Goal: Task Accomplishment & Management: Complete application form

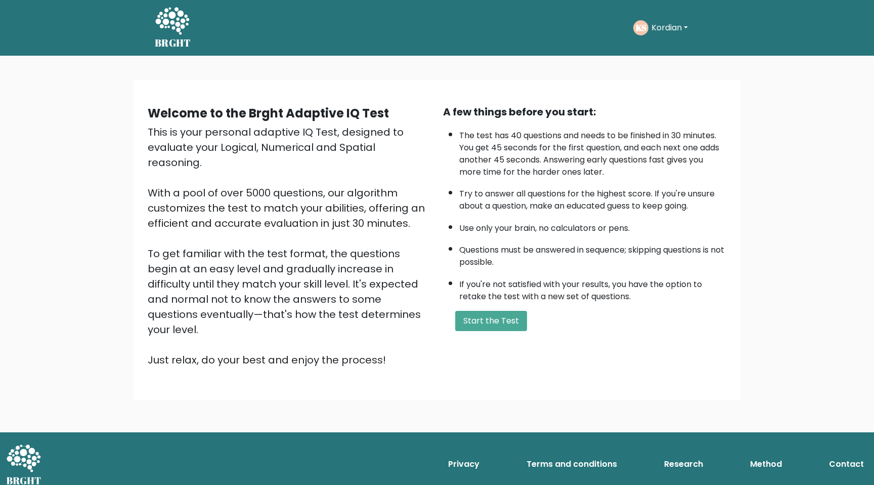
click at [673, 28] on button "Kordian" at bounding box center [670, 27] width 42 height 13
click at [662, 49] on link "Dashboard" at bounding box center [674, 54] width 80 height 16
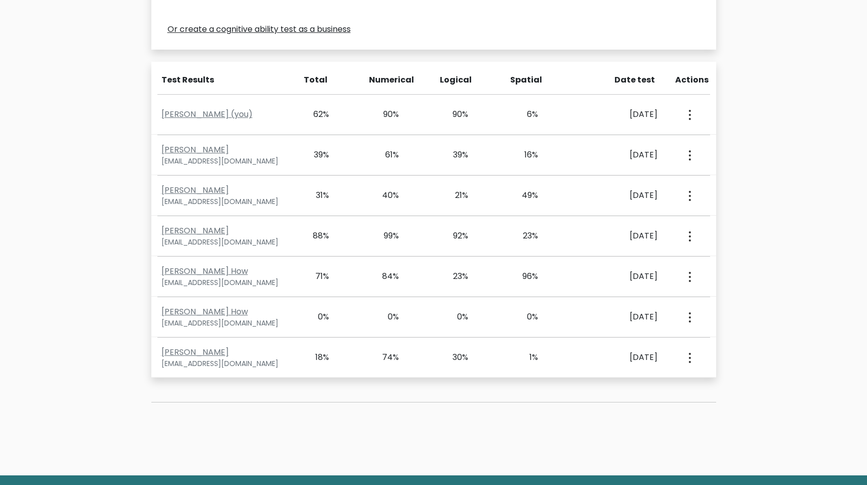
scroll to position [396, 0]
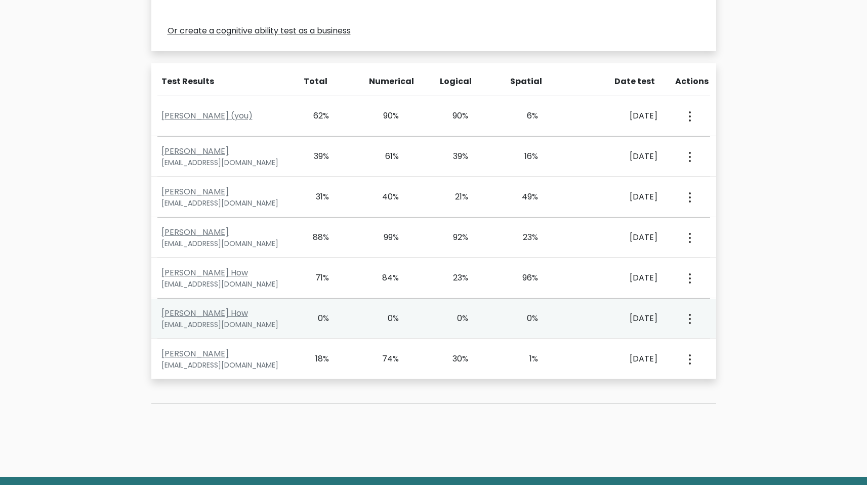
click at [687, 321] on button "button" at bounding box center [688, 318] width 8 height 31
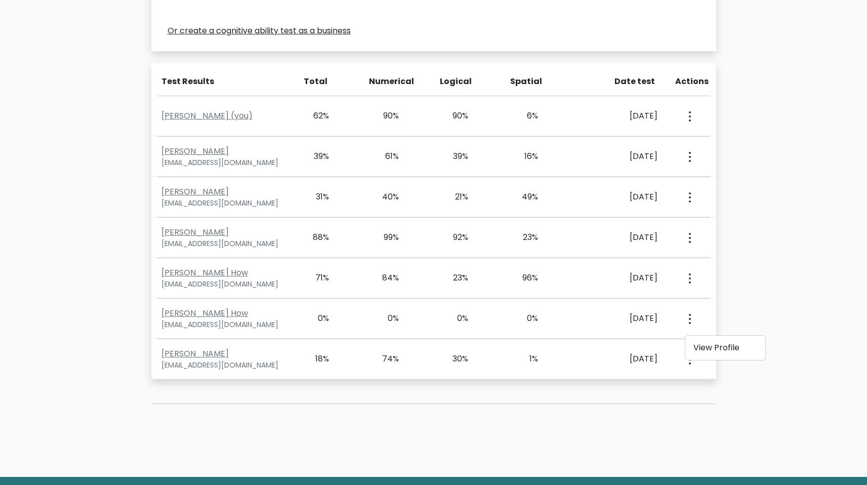
click at [743, 283] on div "Test the IQ of other people 40 questions 30 minutes English Create your unique …" at bounding box center [433, 68] width 867 height 816
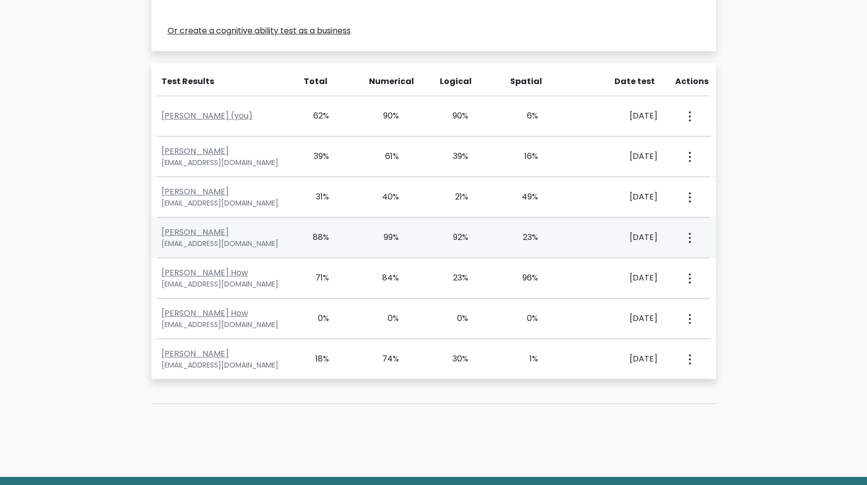
click at [689, 240] on icon "button" at bounding box center [689, 238] width 2 height 10
click at [701, 264] on link "View Profile" at bounding box center [725, 266] width 80 height 16
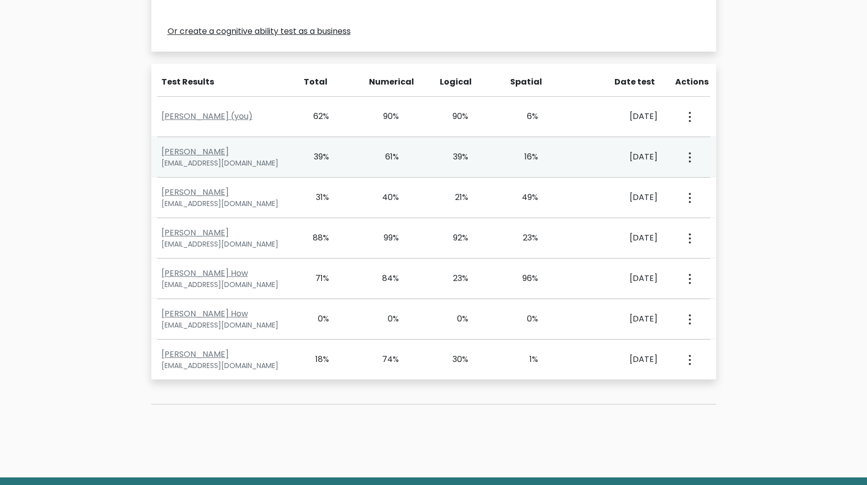
scroll to position [396, 0]
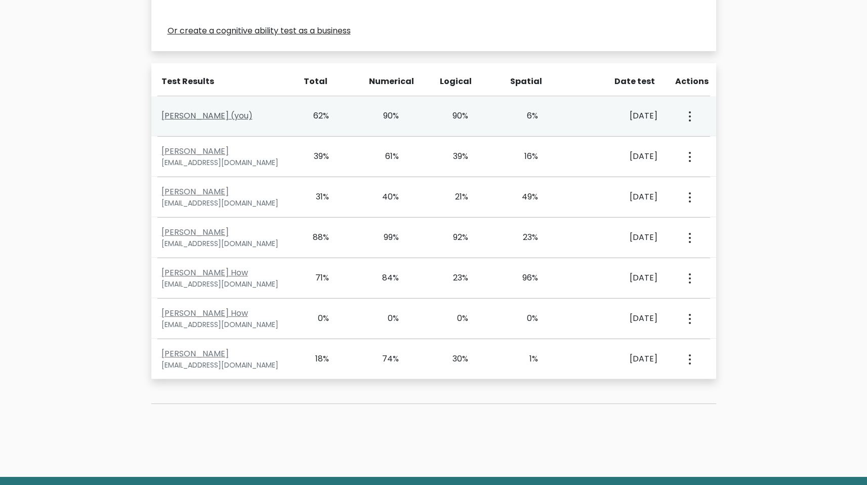
click at [229, 115] on link "Kordian Sasiela (you)" at bounding box center [206, 116] width 91 height 12
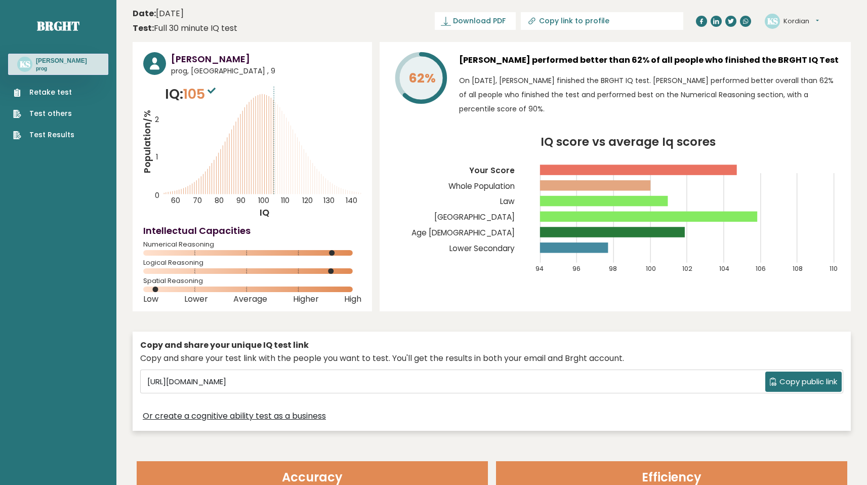
click at [66, 91] on link "Retake test" at bounding box center [43, 92] width 61 height 11
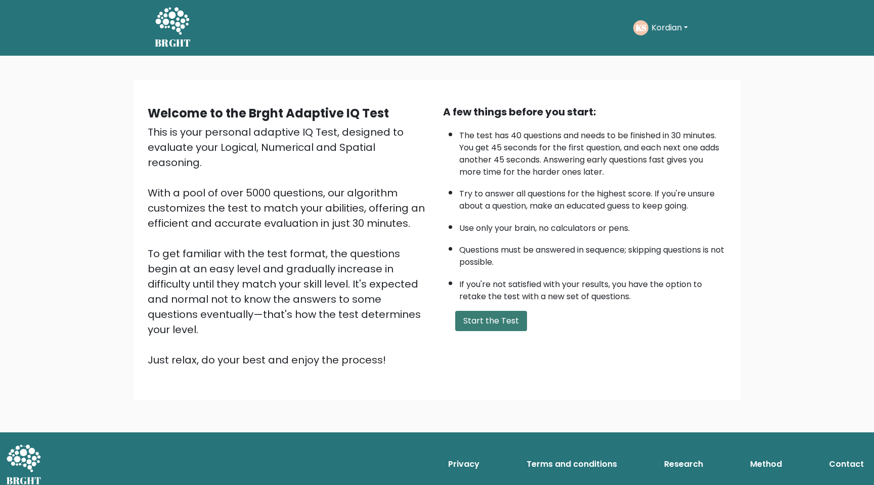
click at [497, 328] on button "Start the Test" at bounding box center [491, 321] width 72 height 20
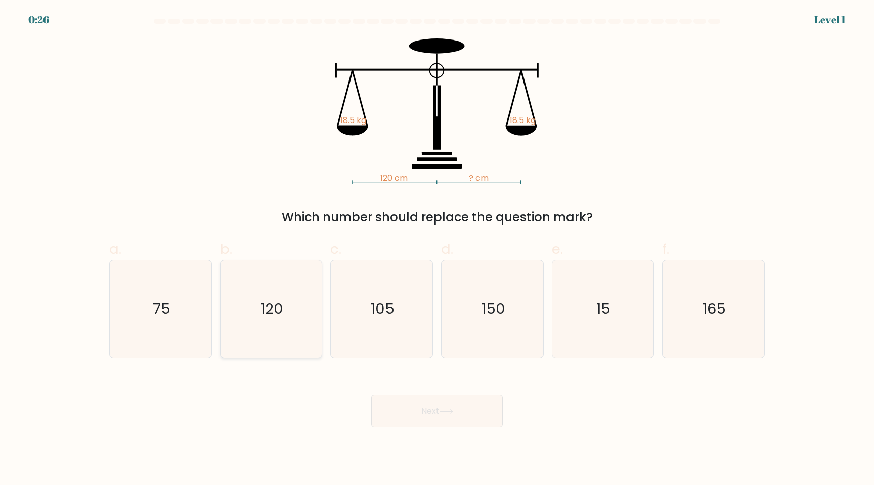
click at [296, 329] on icon "120" at bounding box center [271, 309] width 98 height 98
click at [437, 249] on input "b. 120" at bounding box center [437, 245] width 1 height 7
radio input "true"
click at [452, 417] on button "Next" at bounding box center [437, 411] width 132 height 32
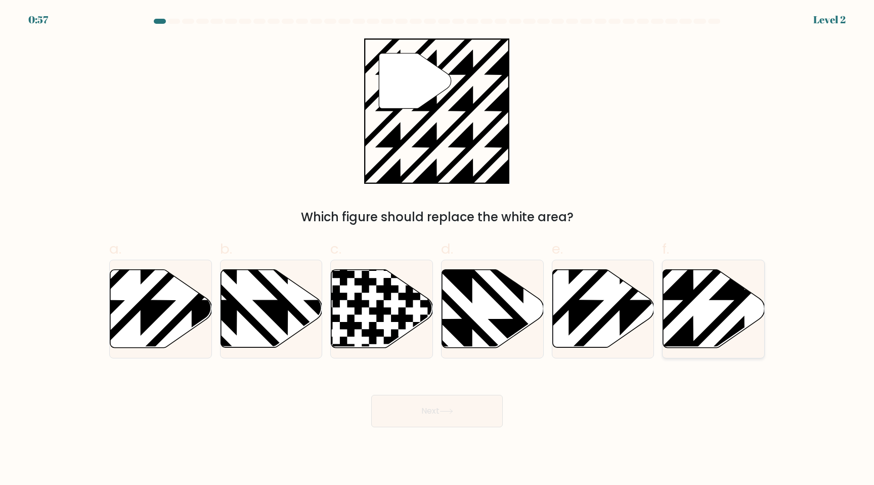
click at [701, 305] on icon at bounding box center [714, 309] width 102 height 78
click at [438, 249] on input "f." at bounding box center [437, 245] width 1 height 7
radio input "true"
click at [451, 413] on icon at bounding box center [447, 411] width 14 height 6
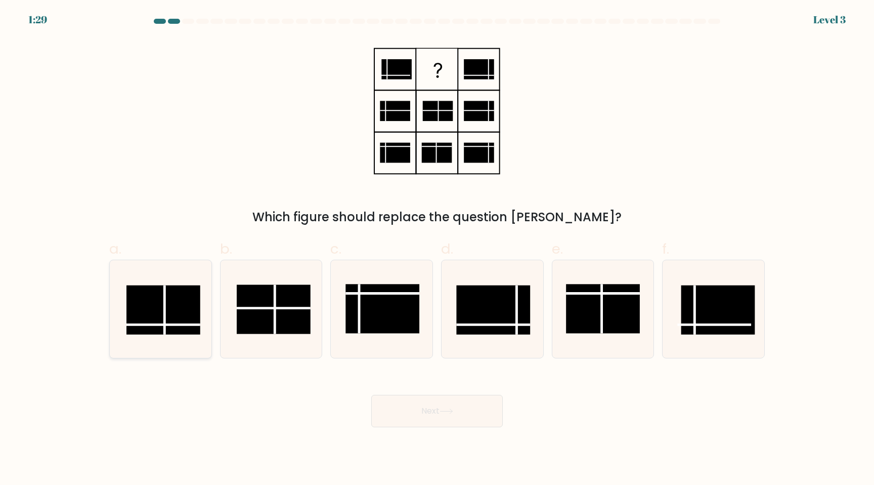
click at [172, 324] on line at bounding box center [163, 324] width 74 height 0
click at [437, 249] on input "a." at bounding box center [437, 245] width 1 height 7
radio input "true"
click at [448, 408] on icon at bounding box center [447, 411] width 14 height 6
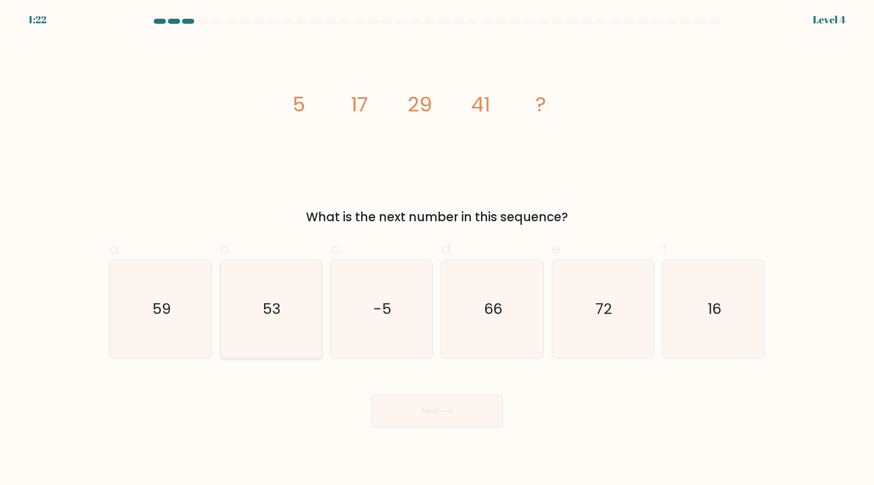
click at [281, 305] on icon "53" at bounding box center [271, 309] width 98 height 98
click at [437, 249] on input "b. 53" at bounding box center [437, 245] width 1 height 7
radio input "true"
click at [429, 407] on button "Next" at bounding box center [437, 411] width 132 height 32
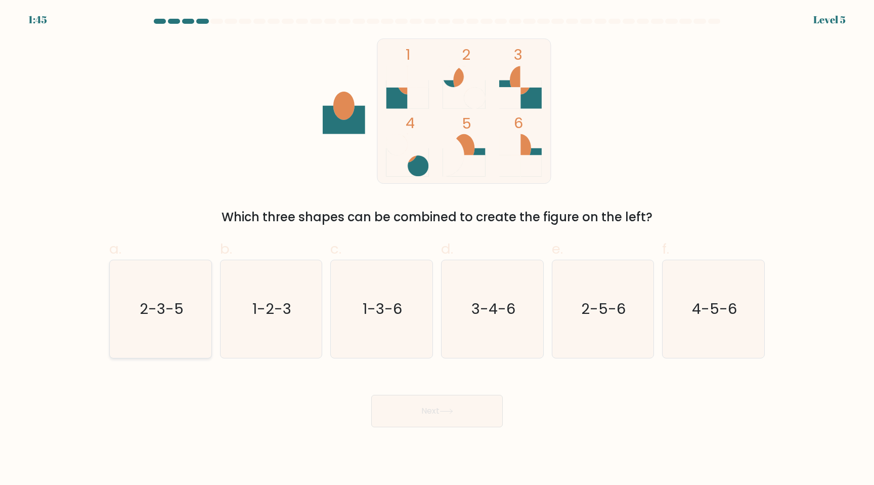
click at [182, 308] on text "2-3-5" at bounding box center [162, 308] width 44 height 20
click at [437, 249] on input "a. 2-3-5" at bounding box center [437, 245] width 1 height 7
radio input "true"
click at [424, 405] on button "Next" at bounding box center [437, 411] width 132 height 32
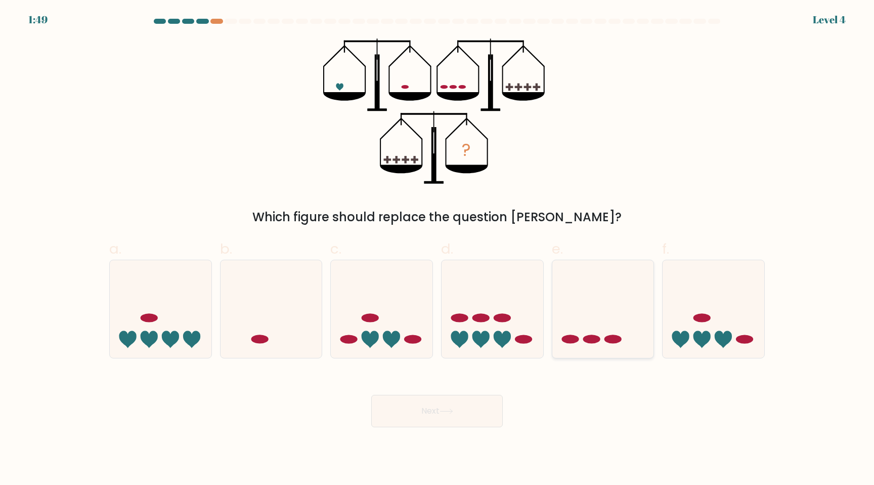
click at [601, 320] on icon at bounding box center [603, 309] width 102 height 84
click at [438, 249] on input "e." at bounding box center [437, 245] width 1 height 7
radio input "true"
click at [426, 420] on button "Next" at bounding box center [437, 411] width 132 height 32
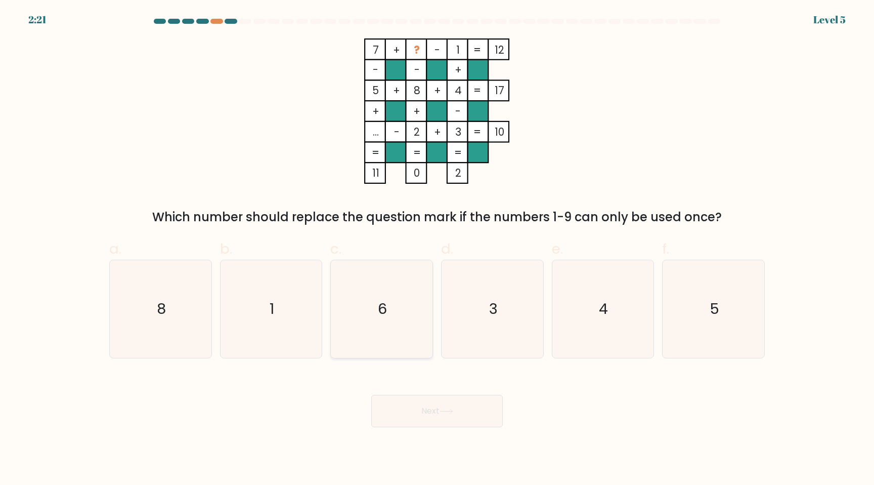
click at [374, 273] on icon "6" at bounding box center [382, 309] width 98 height 98
click at [437, 249] on input "c. 6" at bounding box center [437, 245] width 1 height 7
radio input "true"
click at [437, 404] on button "Next" at bounding box center [437, 411] width 132 height 32
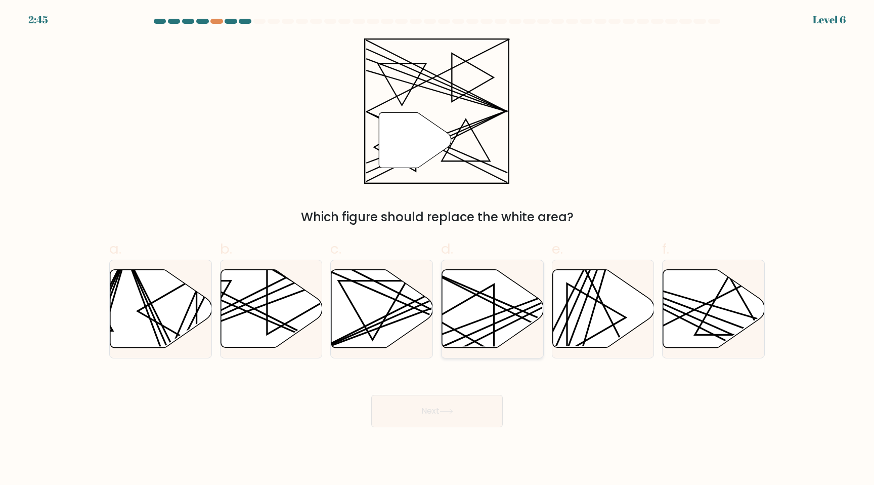
click at [474, 307] on icon at bounding box center [493, 309] width 102 height 78
click at [438, 249] on input "d." at bounding box center [437, 245] width 1 height 7
radio input "true"
click at [452, 406] on button "Next" at bounding box center [437, 411] width 132 height 32
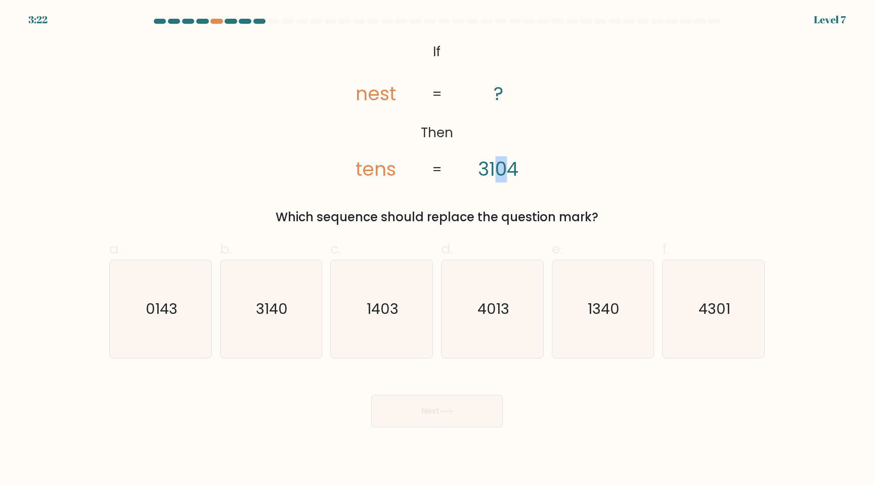
click at [500, 174] on tspan "3104" at bounding box center [498, 169] width 40 height 26
click at [150, 313] on text "0143" at bounding box center [162, 308] width 32 height 20
click at [437, 249] on input "a. 0143" at bounding box center [437, 245] width 1 height 7
radio input "true"
click at [411, 418] on button "Next" at bounding box center [437, 411] width 132 height 32
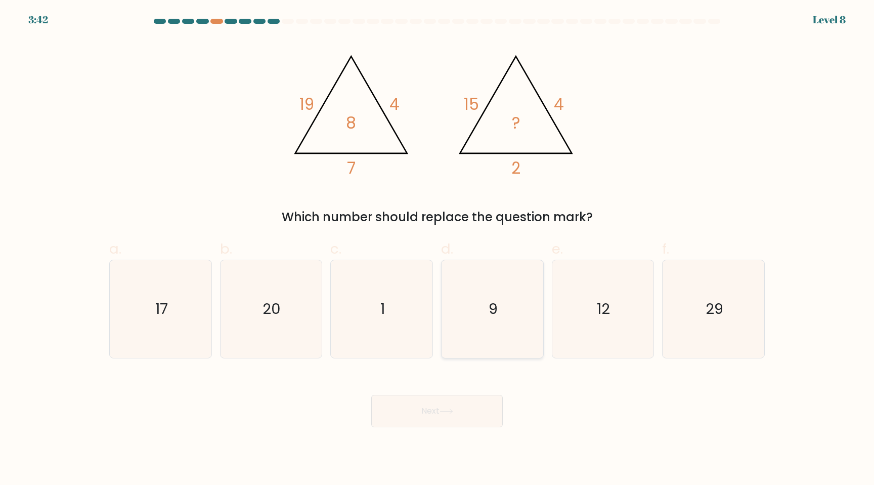
click at [488, 319] on icon "9" at bounding box center [493, 309] width 98 height 98
click at [438, 249] on input "d. 9" at bounding box center [437, 245] width 1 height 7
radio input "true"
click at [446, 409] on icon at bounding box center [447, 411] width 14 height 6
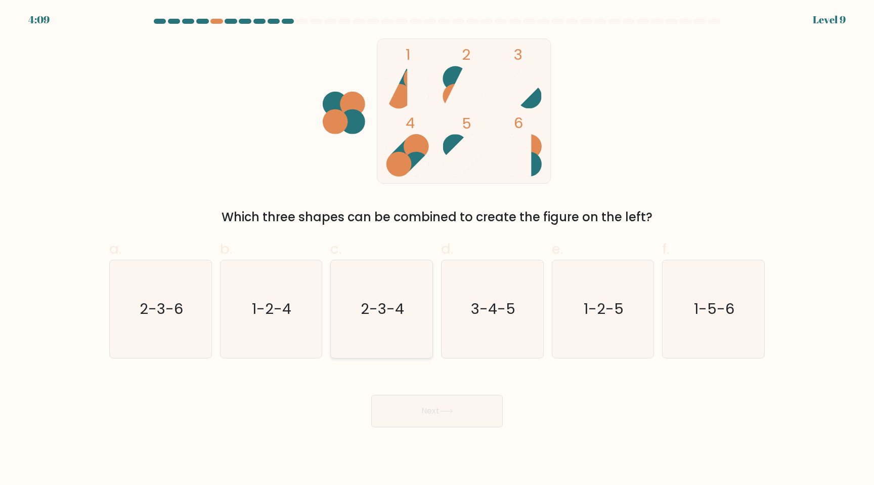
click at [404, 308] on icon "2-3-4" at bounding box center [382, 309] width 98 height 98
click at [437, 249] on input "c. 2-3-4" at bounding box center [437, 245] width 1 height 7
radio input "true"
click at [427, 409] on button "Next" at bounding box center [437, 411] width 132 height 32
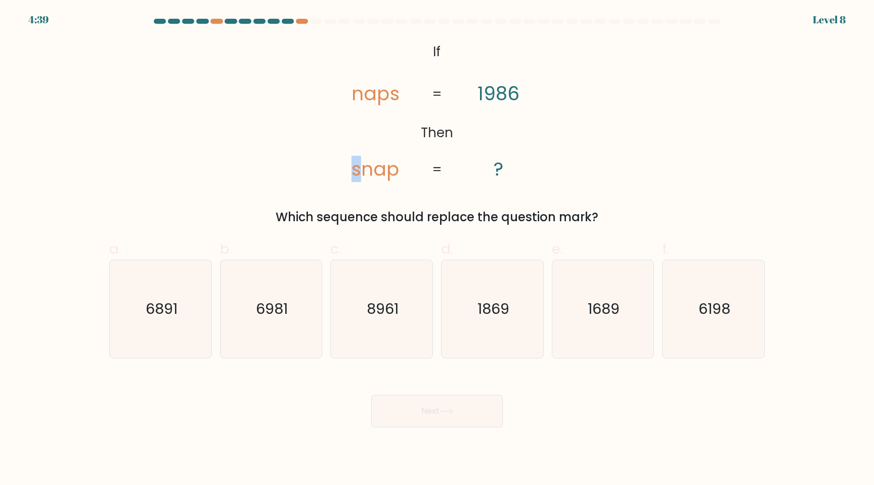
drag, startPoint x: 360, startPoint y: 171, endPoint x: 351, endPoint y: 171, distance: 9.6
click at [351, 171] on icon "@import url('https://fonts.googleapis.com/css?family=Abril+Fatface:400,100,100i…" at bounding box center [437, 110] width 236 height 145
click at [182, 305] on icon "6891" at bounding box center [161, 309] width 98 height 98
click at [437, 249] on input "a. 6891" at bounding box center [437, 245] width 1 height 7
radio input "true"
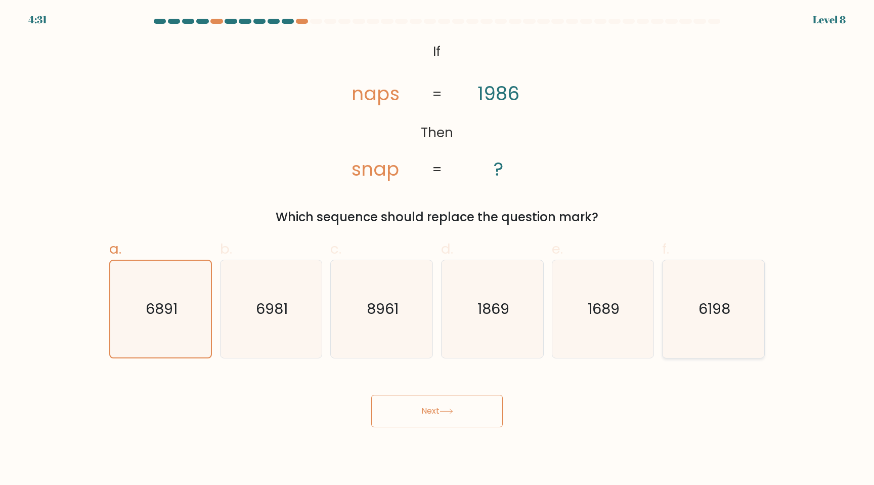
click at [722, 309] on text "6198" at bounding box center [715, 308] width 32 height 20
click at [438, 249] on input "f. 6198" at bounding box center [437, 245] width 1 height 7
radio input "true"
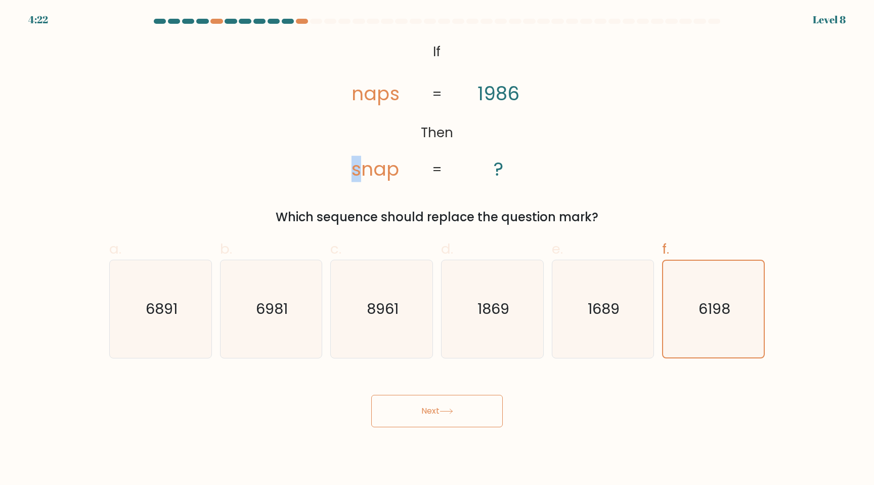
drag, startPoint x: 363, startPoint y: 170, endPoint x: 354, endPoint y: 170, distance: 8.6
click at [354, 170] on tspan "snap" at bounding box center [376, 169] width 48 height 26
click at [426, 417] on button "Next" at bounding box center [437, 411] width 132 height 32
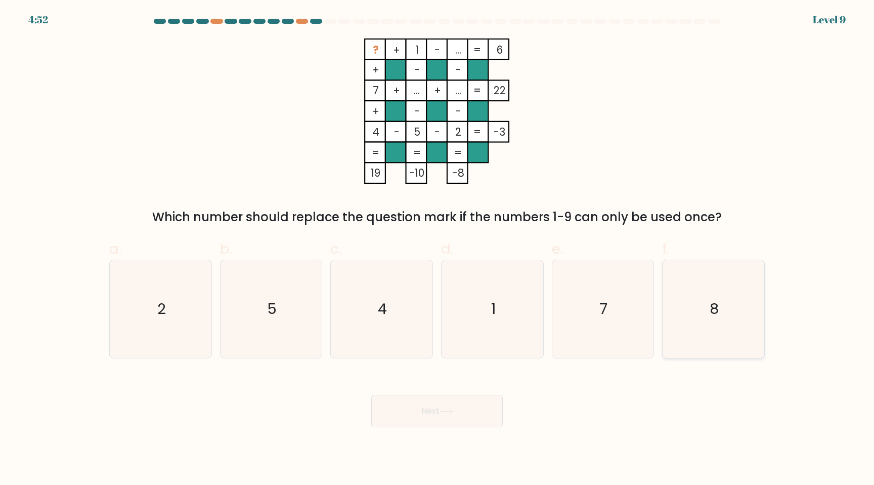
click at [704, 288] on icon "8" at bounding box center [714, 309] width 98 height 98
click at [438, 249] on input "f. 8" at bounding box center [437, 245] width 1 height 7
radio input "true"
click at [453, 404] on button "Next" at bounding box center [437, 411] width 132 height 32
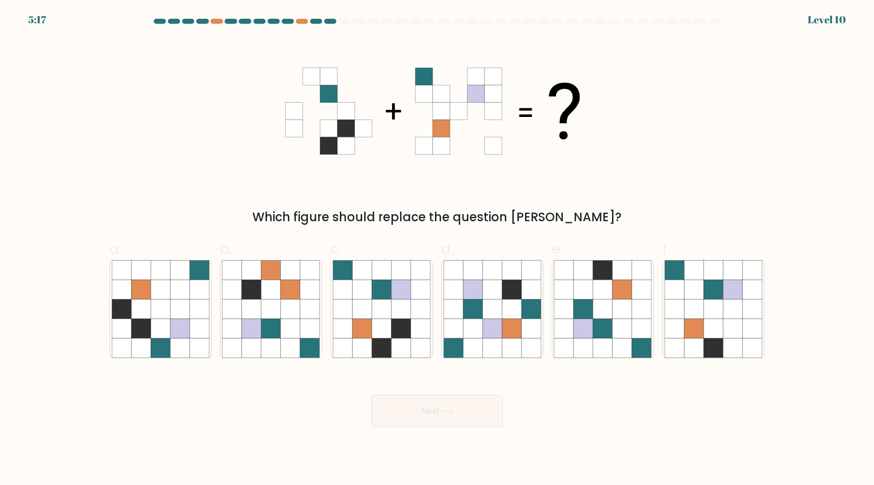
click at [473, 127] on icon at bounding box center [475, 128] width 17 height 17
click at [717, 294] on icon at bounding box center [713, 289] width 19 height 19
click at [438, 249] on input "f." at bounding box center [437, 245] width 1 height 7
radio input "true"
click at [441, 410] on button "Next" at bounding box center [437, 411] width 132 height 32
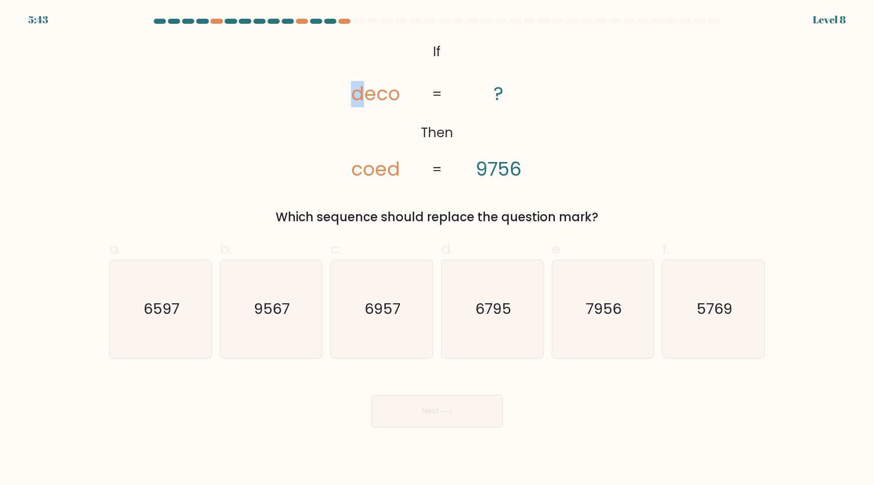
drag, startPoint x: 357, startPoint y: 95, endPoint x: 365, endPoint y: 95, distance: 7.6
click at [365, 95] on tspan "deco" at bounding box center [375, 94] width 49 height 26
click at [155, 338] on icon "6597" at bounding box center [161, 309] width 98 height 98
click at [437, 249] on input "a. 6597" at bounding box center [437, 245] width 1 height 7
radio input "true"
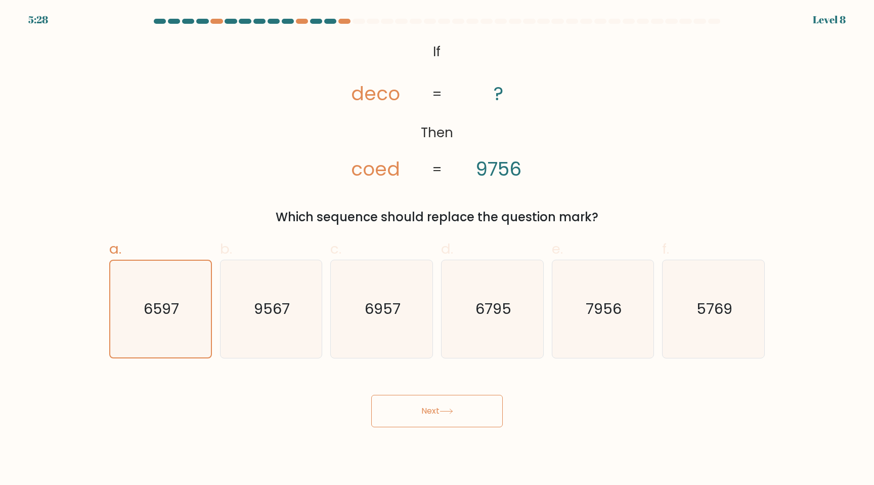
click at [426, 408] on button "Next" at bounding box center [437, 411] width 132 height 32
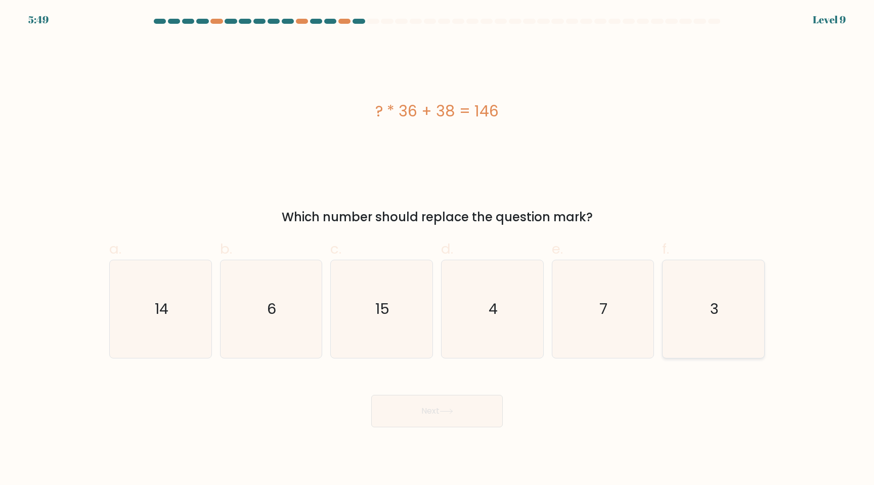
click at [707, 299] on icon "3" at bounding box center [714, 309] width 98 height 98
click at [438, 249] on input "f. 3" at bounding box center [437, 245] width 1 height 7
radio input "true"
click at [437, 412] on button "Next" at bounding box center [437, 411] width 132 height 32
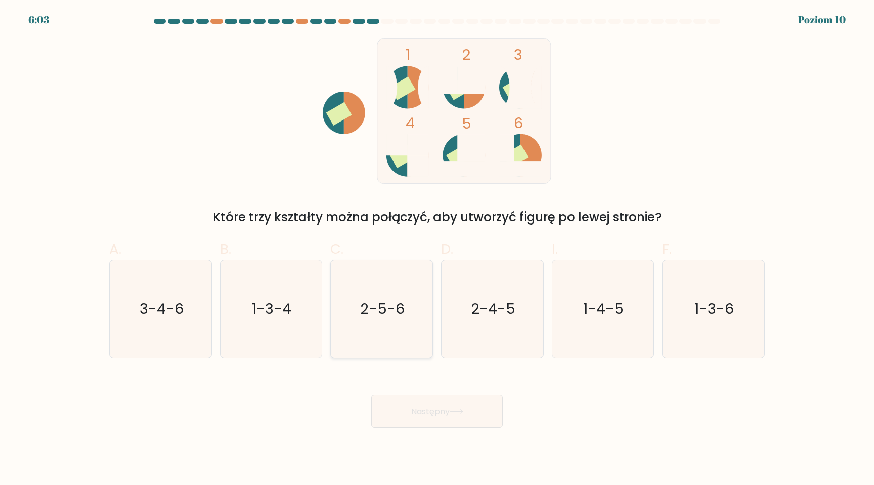
click at [386, 282] on icon "2-5-6" at bounding box center [382, 309] width 98 height 98
click at [437, 249] on input "C. 2-5-6" at bounding box center [437, 245] width 1 height 7
radio input "true"
click at [403, 411] on button "Następny" at bounding box center [437, 411] width 132 height 33
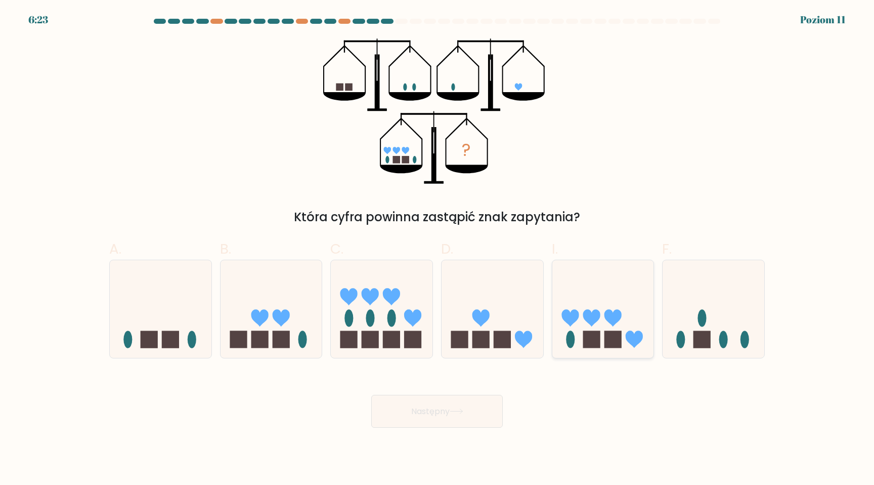
click at [634, 329] on icon at bounding box center [603, 309] width 102 height 84
click at [438, 249] on input "I." at bounding box center [437, 245] width 1 height 7
radio input "true"
click at [438, 404] on button "Następny" at bounding box center [437, 411] width 132 height 33
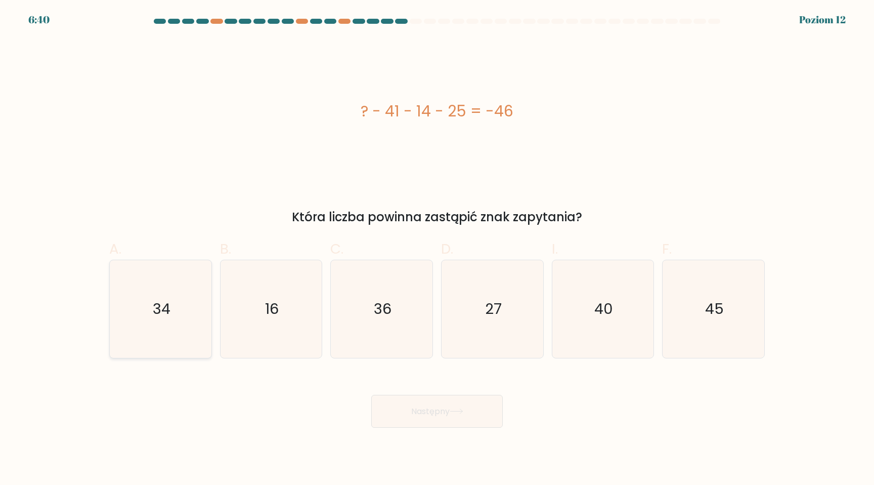
click at [183, 307] on icon "34" at bounding box center [161, 309] width 98 height 98
click at [437, 249] on input "A. 34" at bounding box center [437, 245] width 1 height 7
radio input "true"
click at [463, 410] on icon at bounding box center [457, 411] width 14 height 6
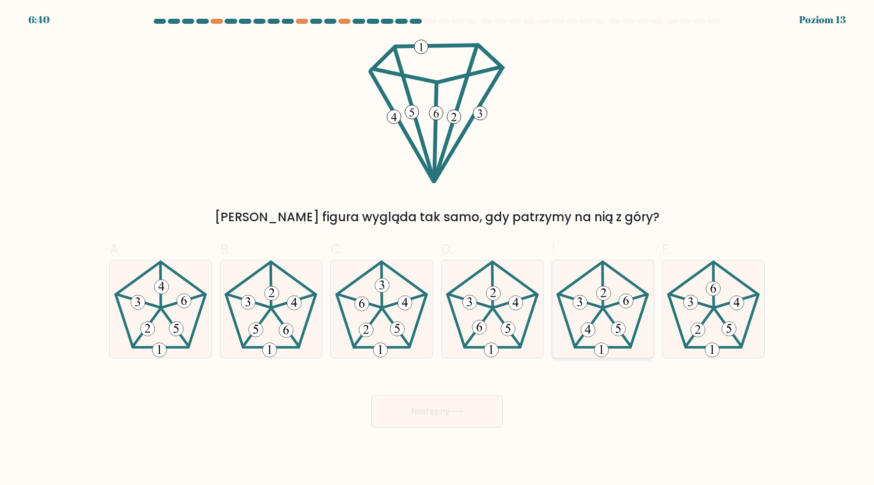
click at [615, 313] on icon at bounding box center [603, 309] width 98 height 98
click at [438, 249] on input "I." at bounding box center [437, 245] width 1 height 7
radio input "true"
click at [436, 410] on font "Następny" at bounding box center [430, 411] width 38 height 12
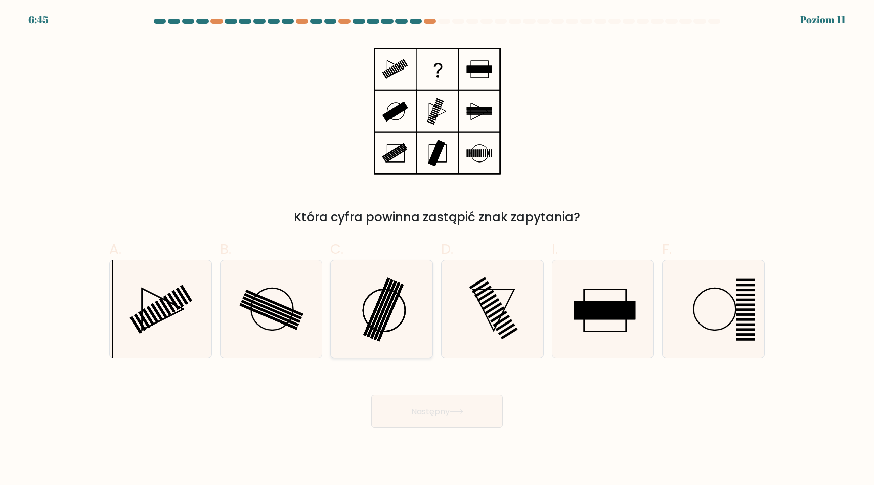
click at [405, 325] on icon at bounding box center [382, 309] width 98 height 98
click at [437, 249] on input "C." at bounding box center [437, 245] width 1 height 7
radio input "true"
click at [440, 412] on font "Następny" at bounding box center [430, 411] width 38 height 12
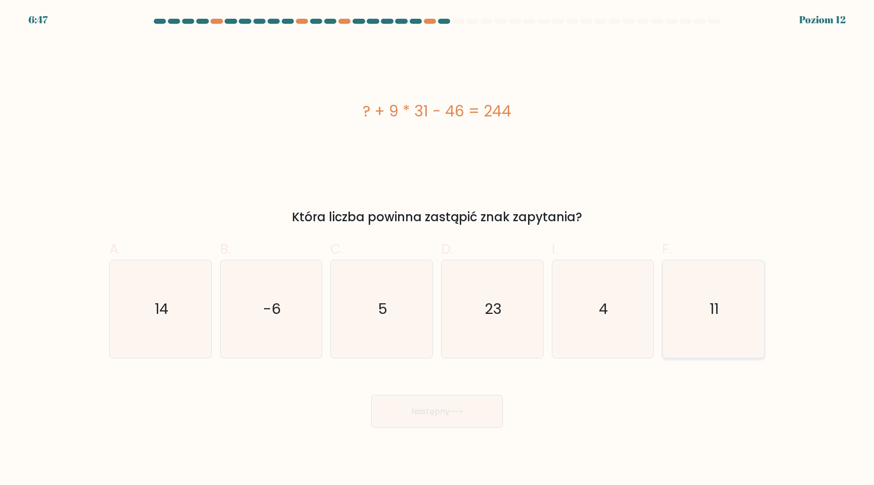
click at [722, 300] on icon "11" at bounding box center [714, 309] width 98 height 98
click at [438, 249] on input "F. 11" at bounding box center [437, 245] width 1 height 7
radio input "true"
click at [404, 408] on button "Następny" at bounding box center [437, 411] width 132 height 33
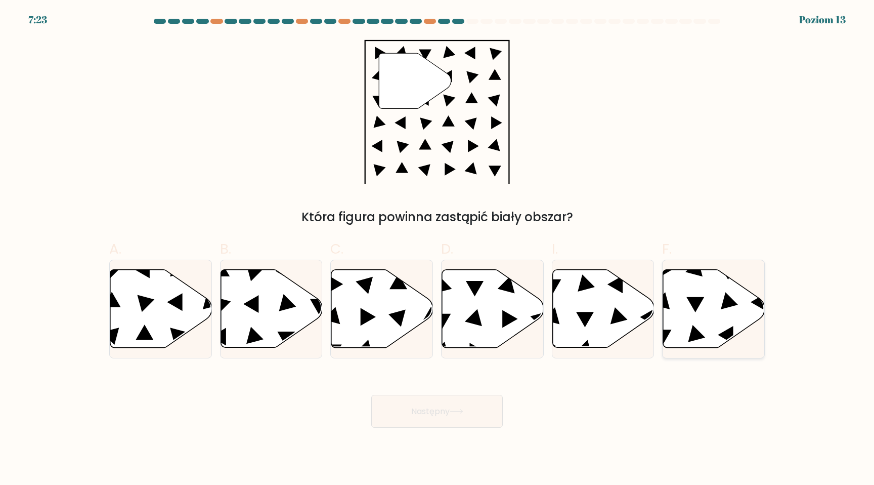
click at [683, 310] on icon at bounding box center [714, 309] width 102 height 78
click at [438, 249] on input "F." at bounding box center [437, 245] width 1 height 7
radio input "true"
click at [444, 409] on font "Następny" at bounding box center [430, 411] width 38 height 12
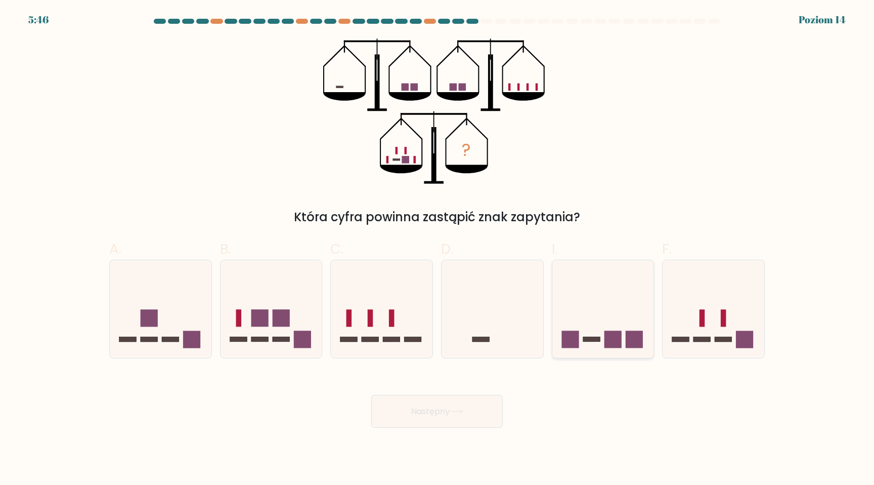
click at [595, 310] on icon at bounding box center [603, 309] width 102 height 84
click at [438, 249] on input "I." at bounding box center [437, 245] width 1 height 7
radio input "true"
click at [614, 303] on icon at bounding box center [603, 308] width 101 height 83
click at [438, 249] on input "I." at bounding box center [437, 245] width 1 height 7
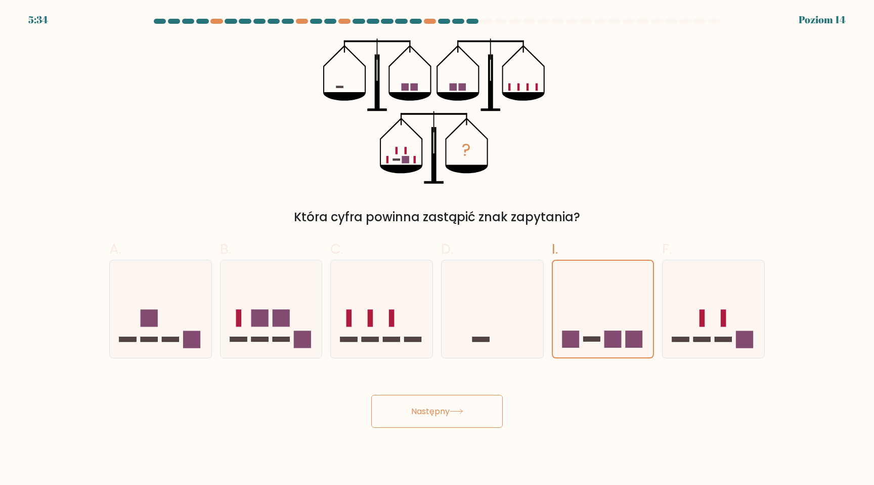
click at [431, 411] on font "Następny" at bounding box center [430, 411] width 38 height 12
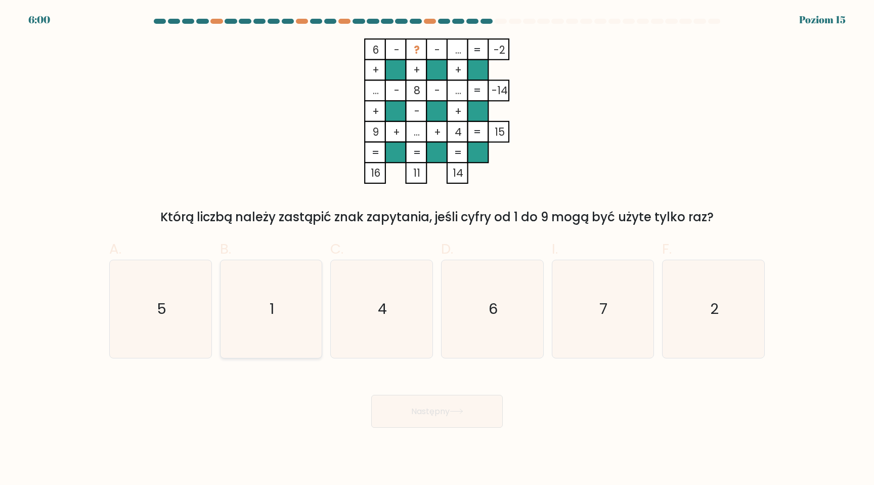
click at [261, 312] on icon "1" at bounding box center [271, 309] width 98 height 98
click at [437, 249] on input "B. 1" at bounding box center [437, 245] width 1 height 7
radio input "true"
click at [451, 419] on button "Następny" at bounding box center [437, 411] width 132 height 33
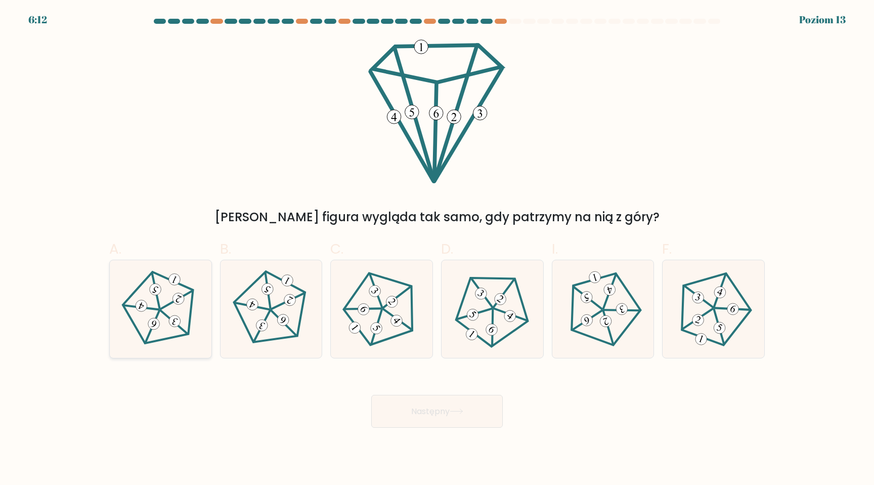
click at [167, 322] on icon at bounding box center [160, 309] width 78 height 78
click at [437, 249] on input "A." at bounding box center [437, 245] width 1 height 7
radio input "true"
click at [464, 415] on button "Następny" at bounding box center [437, 411] width 132 height 33
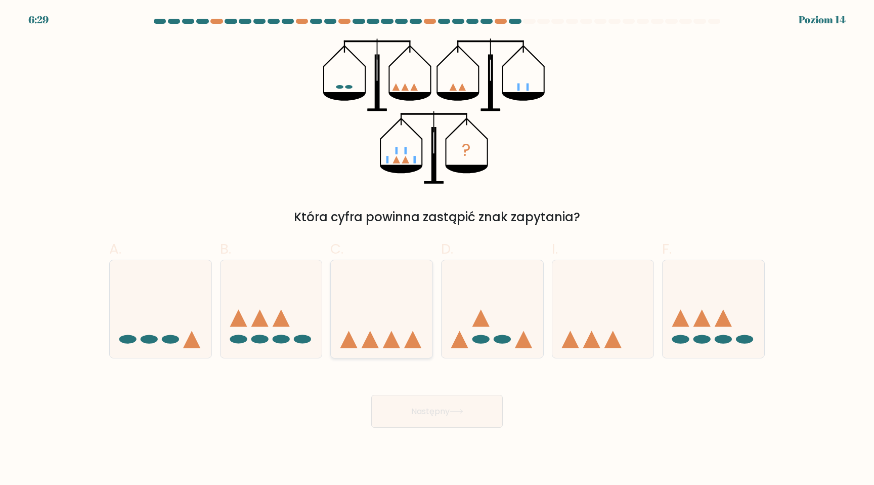
click at [395, 296] on icon at bounding box center [382, 309] width 102 height 84
click at [437, 249] on input "C." at bounding box center [437, 245] width 1 height 7
radio input "true"
click at [490, 309] on icon at bounding box center [493, 309] width 102 height 84
click at [438, 249] on input "D." at bounding box center [437, 245] width 1 height 7
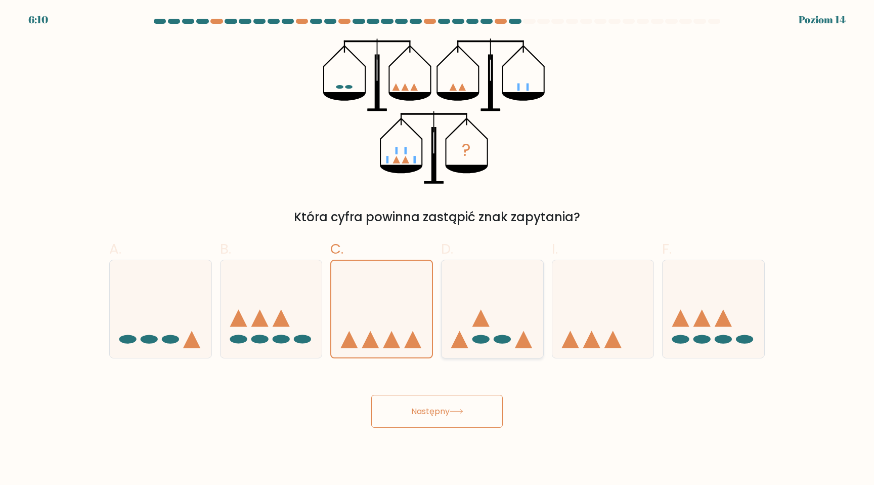
radio input "true"
click at [366, 324] on icon at bounding box center [382, 309] width 102 height 84
click at [437, 249] on input "C." at bounding box center [437, 245] width 1 height 7
radio input "true"
click at [164, 323] on icon at bounding box center [161, 309] width 102 height 84
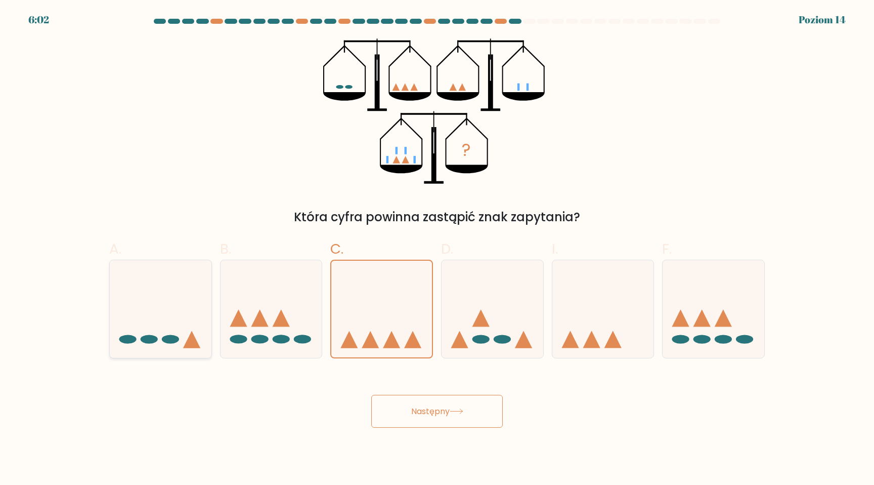
click at [437, 249] on input "A." at bounding box center [437, 245] width 1 height 7
radio input "true"
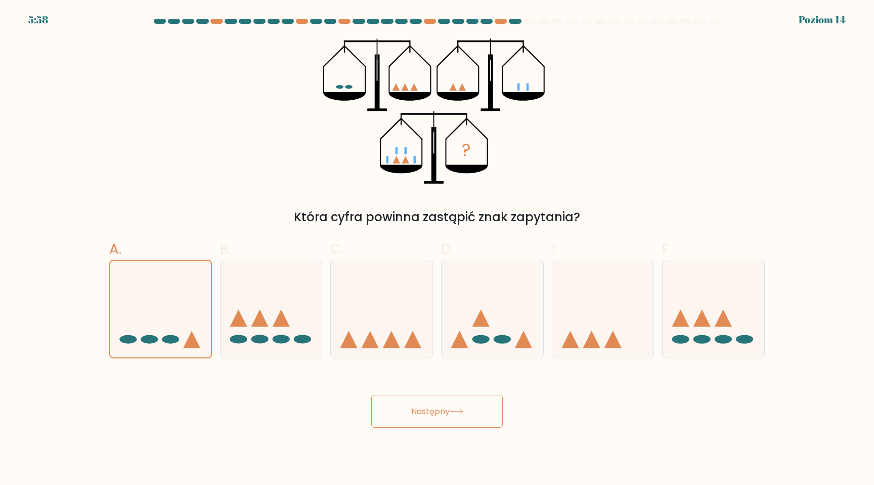
click at [436, 412] on font "Następny" at bounding box center [430, 411] width 38 height 12
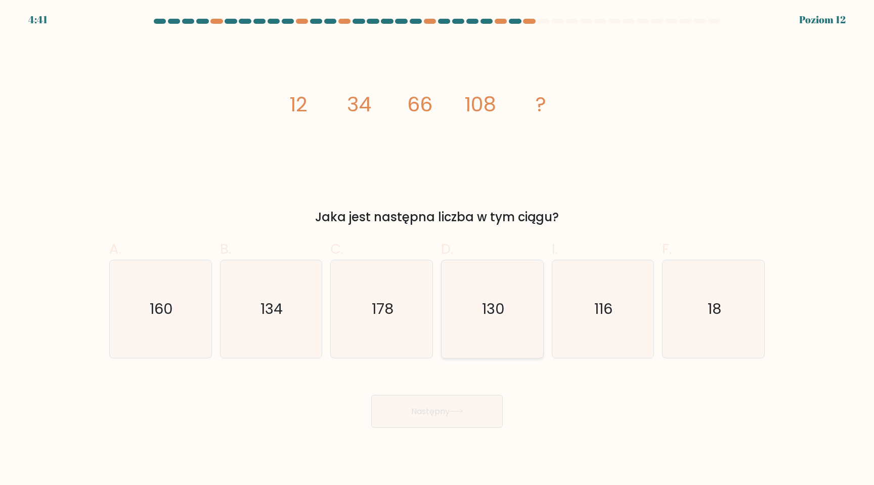
click at [486, 277] on icon "130" at bounding box center [493, 309] width 98 height 98
click at [438, 249] on input "D. 130" at bounding box center [437, 245] width 1 height 7
radio input "true"
click at [472, 120] on icon "image/svg+xml 12 34 66 108 ?" at bounding box center [437, 110] width 304 height 145
click at [287, 305] on icon "134" at bounding box center [271, 309] width 98 height 98
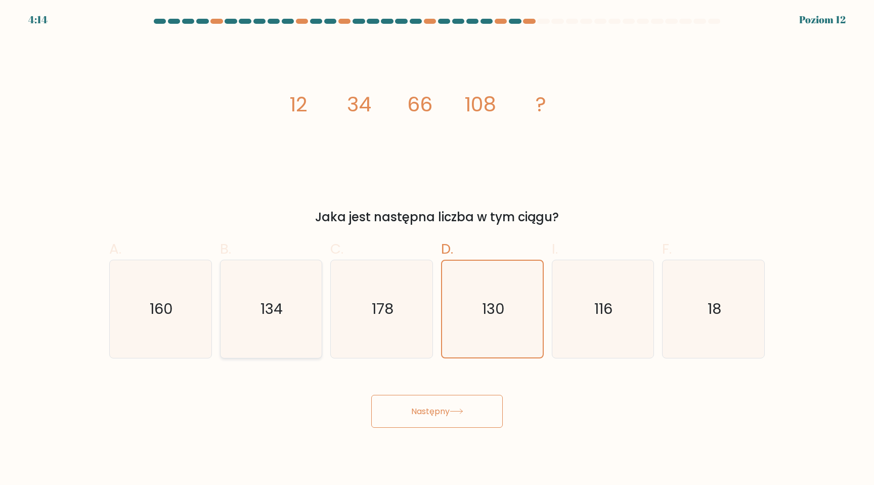
click at [437, 249] on input "B. 134" at bounding box center [437, 245] width 1 height 7
radio input "true"
click at [494, 300] on text "130" at bounding box center [493, 308] width 23 height 20
click at [438, 249] on input "D. 130" at bounding box center [437, 245] width 1 height 7
radio input "true"
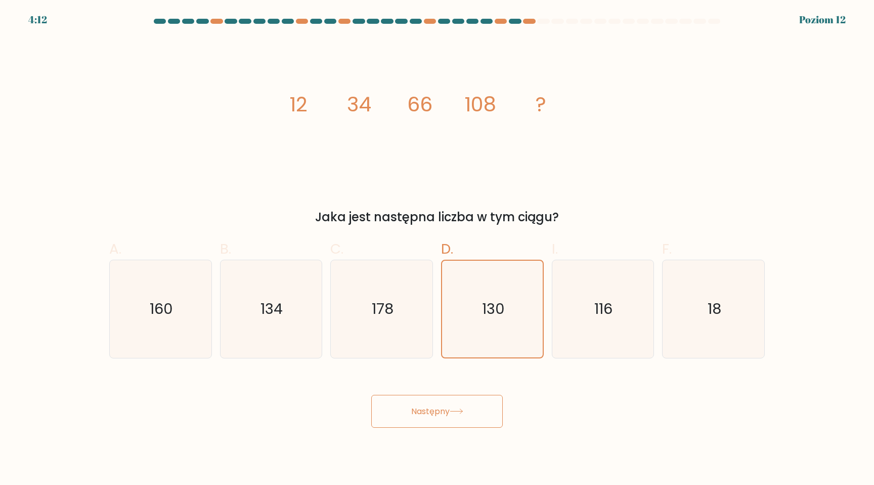
click at [453, 413] on icon at bounding box center [457, 411] width 14 height 6
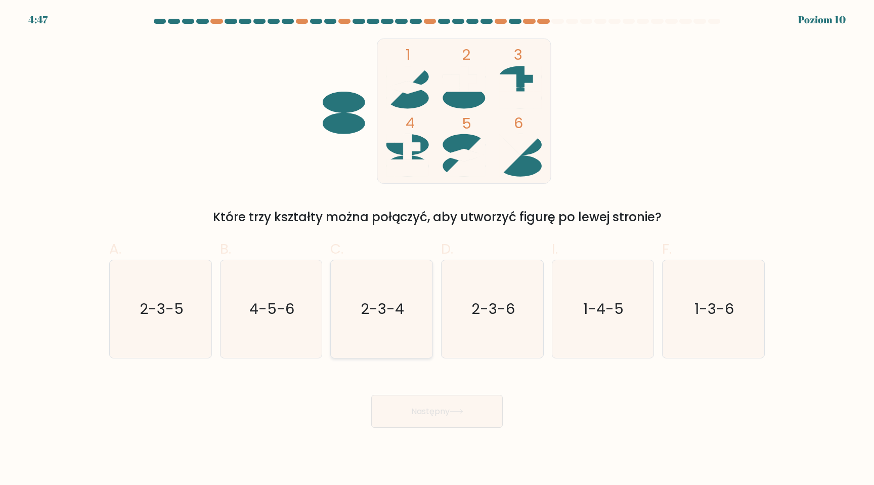
click at [377, 312] on text "2-3-4" at bounding box center [383, 308] width 44 height 20
click at [437, 249] on input "C. 2-3-4" at bounding box center [437, 245] width 1 height 7
radio input "true"
click at [443, 416] on font "Następny" at bounding box center [430, 411] width 38 height 12
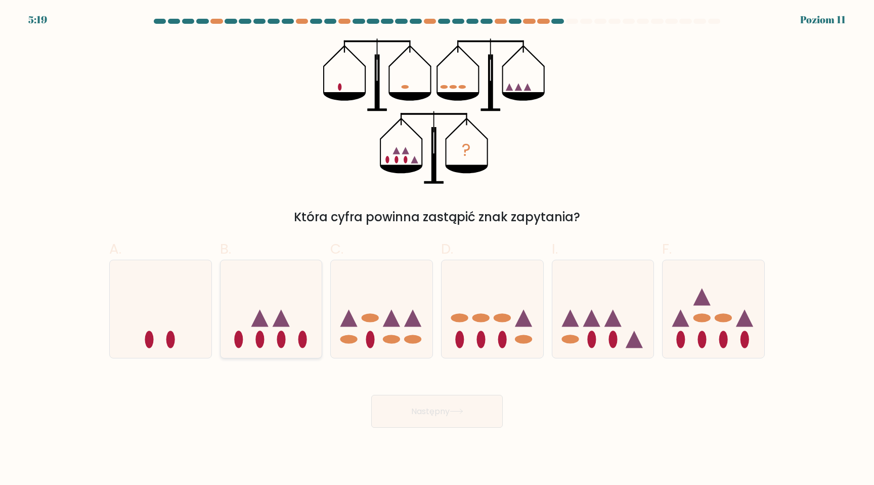
click at [277, 342] on icon at bounding box center [272, 309] width 102 height 84
click at [437, 249] on input "B." at bounding box center [437, 245] width 1 height 7
radio input "true"
click at [456, 415] on button "Następny" at bounding box center [437, 411] width 132 height 33
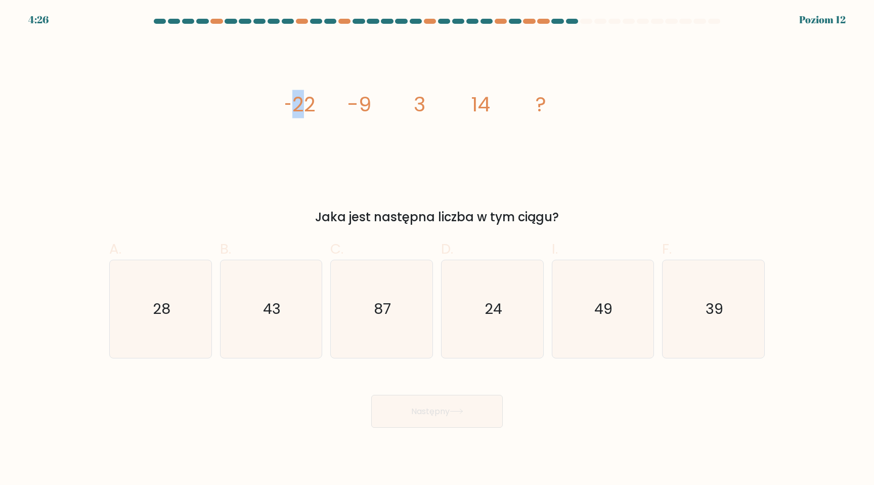
drag, startPoint x: 294, startPoint y: 105, endPoint x: 309, endPoint y: 105, distance: 14.2
click at [309, 105] on tspan "-22" at bounding box center [298, 104] width 34 height 28
drag, startPoint x: 410, startPoint y: 101, endPoint x: 425, endPoint y: 102, distance: 15.2
click at [425, 102] on icon "image/svg+xml -22 -9 3 14 ?" at bounding box center [437, 110] width 304 height 145
click at [344, 100] on icon "image/svg+xml -22 -9 3 14 ?" at bounding box center [437, 110] width 304 height 145
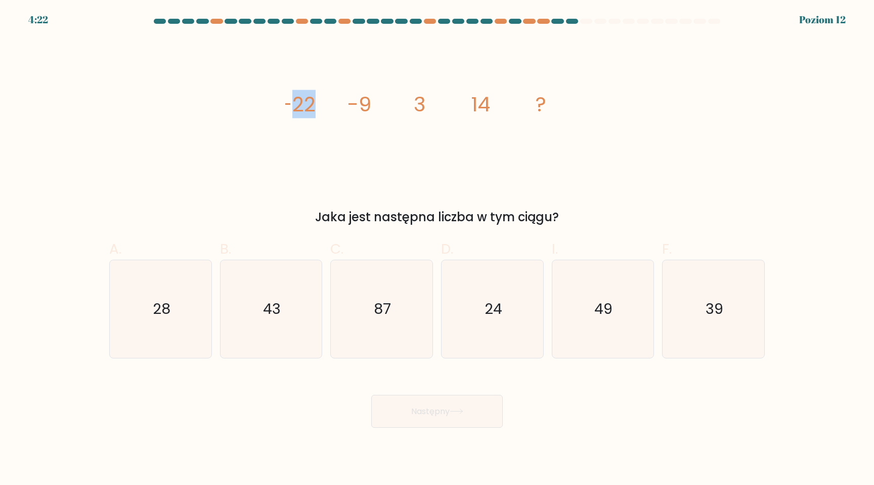
drag, startPoint x: 296, startPoint y: 105, endPoint x: 324, endPoint y: 105, distance: 28.3
click at [324, 105] on icon "image/svg+xml -22 -9 3 14 ?" at bounding box center [437, 110] width 304 height 145
drag, startPoint x: 409, startPoint y: 104, endPoint x: 427, endPoint y: 104, distance: 18.2
click at [427, 104] on icon "image/svg+xml -22 -9 3 14 ?" at bounding box center [437, 110] width 304 height 145
click at [330, 111] on icon "image/svg+xml -22 -9 3 14 ?" at bounding box center [437, 110] width 304 height 145
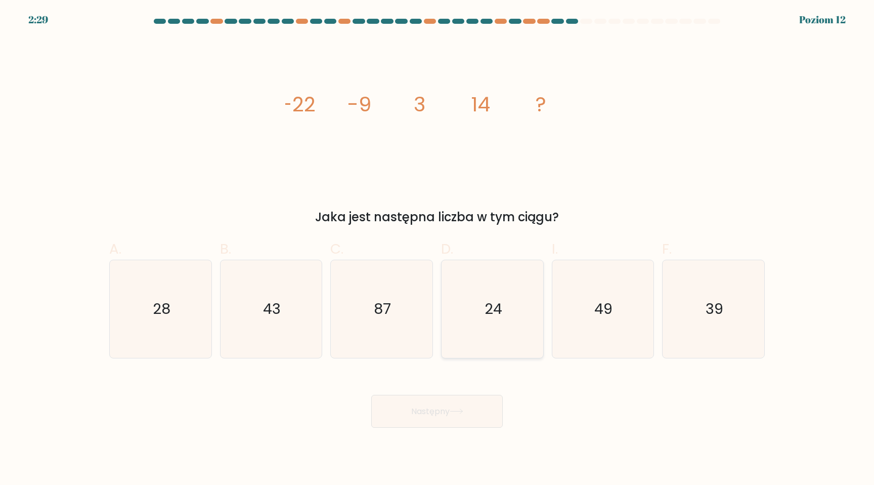
click at [483, 328] on icon "24" at bounding box center [493, 309] width 98 height 98
click at [438, 249] on input "D. 24" at bounding box center [437, 245] width 1 height 7
radio input "true"
click at [463, 413] on icon at bounding box center [457, 411] width 14 height 6
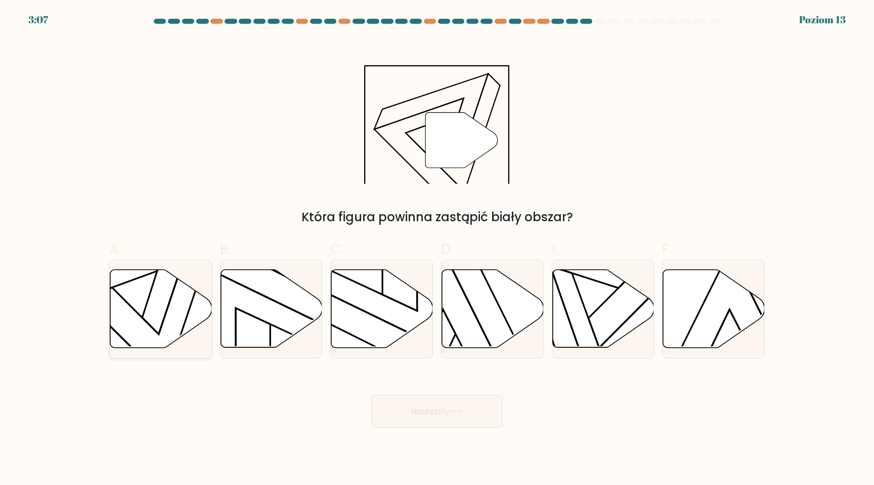
click at [169, 297] on icon at bounding box center [161, 309] width 102 height 78
click at [437, 249] on input "A." at bounding box center [437, 245] width 1 height 7
radio input "true"
click at [449, 395] on button "Następny" at bounding box center [437, 411] width 132 height 33
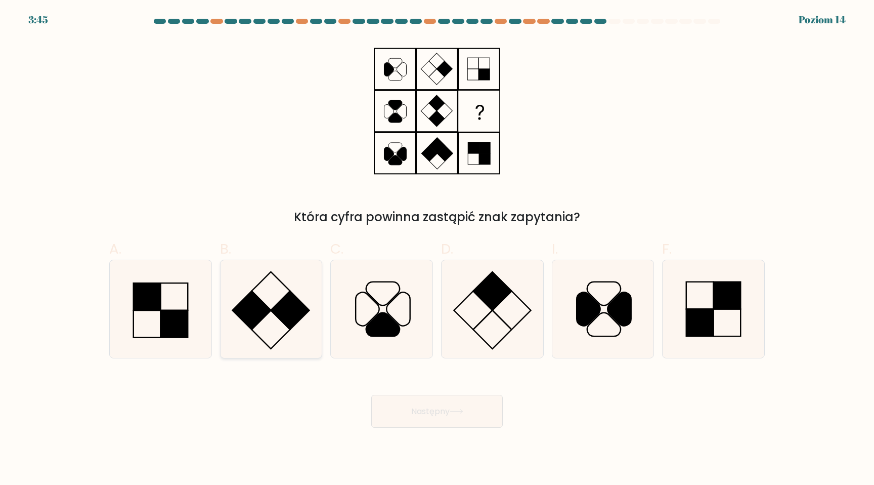
click at [276, 305] on rect at bounding box center [290, 310] width 38 height 38
click at [437, 249] on input "B." at bounding box center [437, 245] width 1 height 7
radio input "true"
click at [416, 416] on font "Następny" at bounding box center [430, 411] width 38 height 12
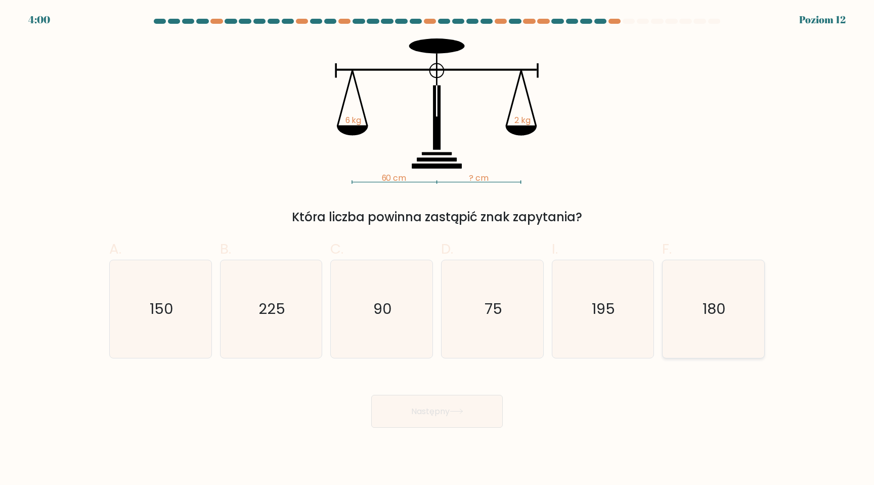
click at [684, 291] on icon "180" at bounding box center [714, 309] width 98 height 98
click at [438, 249] on input "F. 180" at bounding box center [437, 245] width 1 height 7
radio input "true"
click at [411, 410] on font "Następny" at bounding box center [430, 411] width 38 height 12
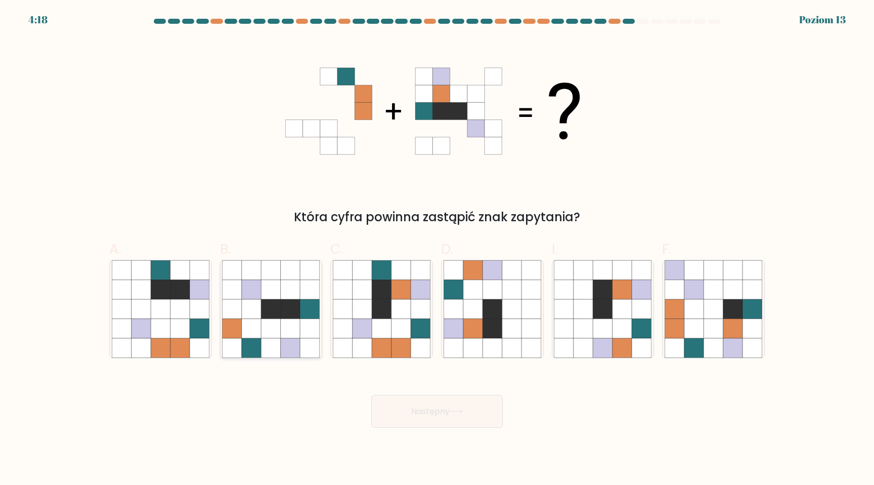
click at [291, 287] on icon at bounding box center [290, 289] width 19 height 19
click at [437, 249] on input "B." at bounding box center [437, 245] width 1 height 7
radio input "true"
click at [398, 307] on icon at bounding box center [401, 308] width 19 height 19
click at [437, 249] on input "C." at bounding box center [437, 245] width 1 height 7
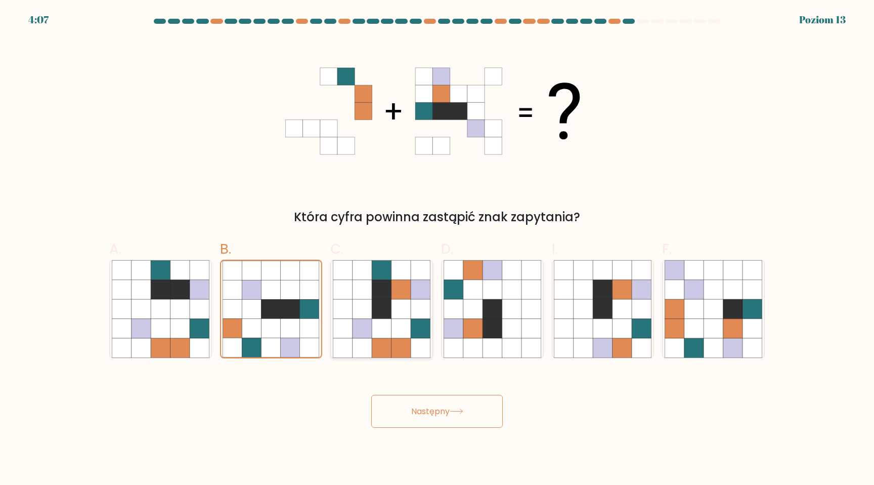
radio input "true"
click at [416, 407] on font "Następny" at bounding box center [430, 411] width 38 height 12
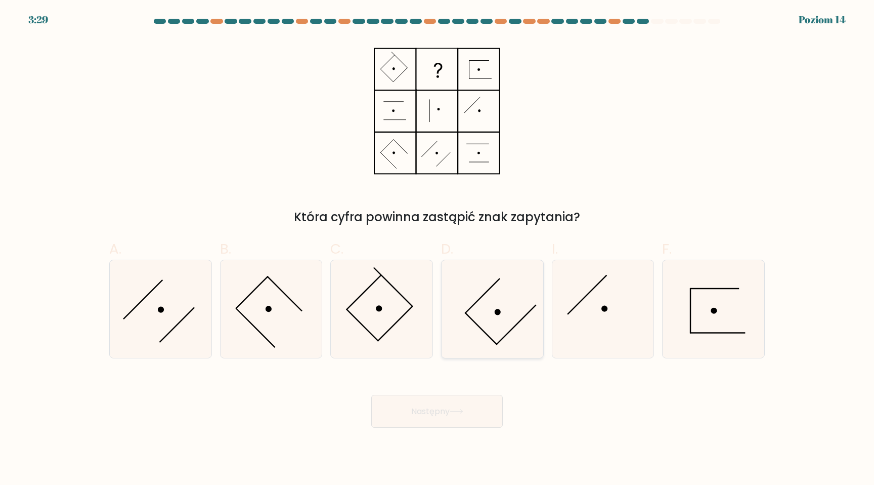
click at [513, 308] on icon at bounding box center [493, 309] width 98 height 98
click at [438, 249] on input "D." at bounding box center [437, 245] width 1 height 7
radio input "true"
click at [293, 320] on icon at bounding box center [271, 309] width 98 height 98
click at [437, 249] on input "B." at bounding box center [437, 245] width 1 height 7
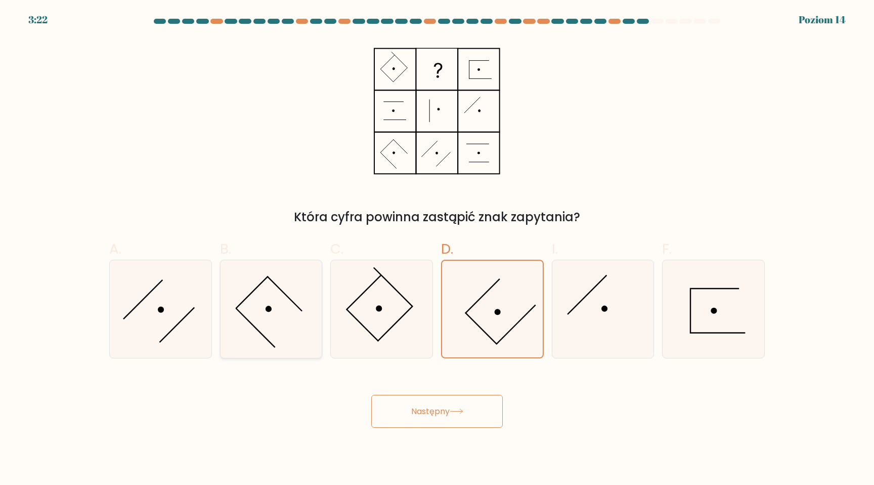
radio input "true"
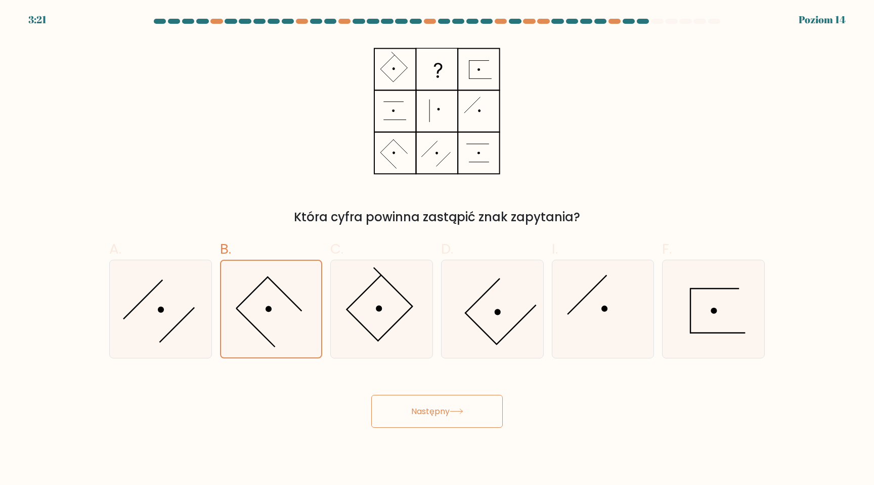
click at [440, 408] on font "Następny" at bounding box center [430, 411] width 38 height 12
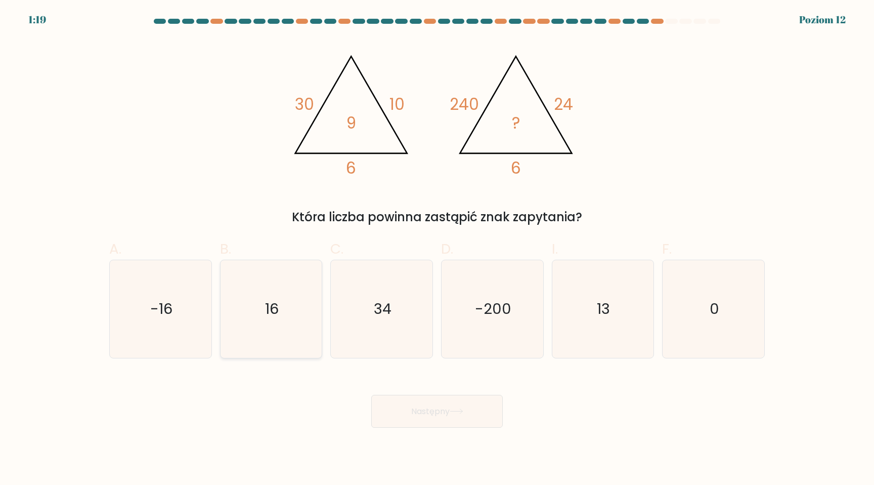
click at [296, 322] on icon "16" at bounding box center [271, 309] width 98 height 98
click at [437, 249] on input "B. 16" at bounding box center [437, 245] width 1 height 7
radio input "true"
click at [441, 413] on font "Następny" at bounding box center [430, 411] width 38 height 12
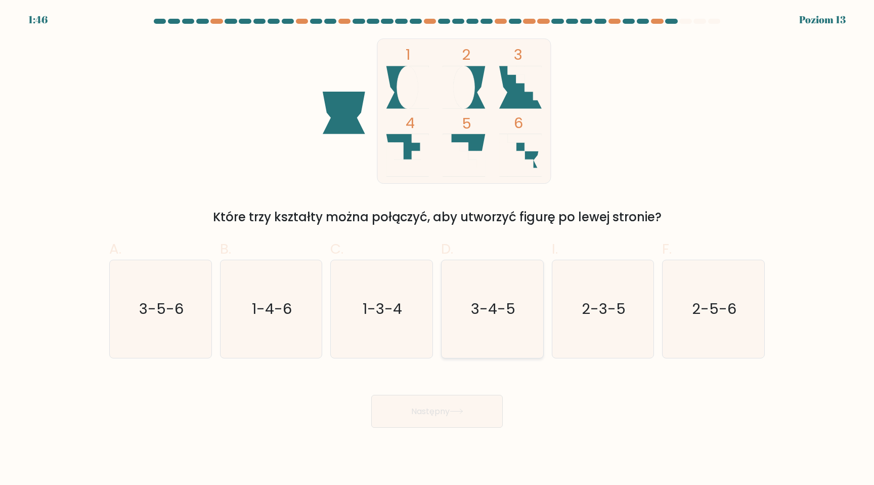
click at [481, 301] on text "3-4-5" at bounding box center [493, 308] width 45 height 20
click at [438, 249] on input "D. 3-4-5" at bounding box center [437, 245] width 1 height 7
radio input "true"
click at [459, 417] on button "Następny" at bounding box center [437, 411] width 132 height 33
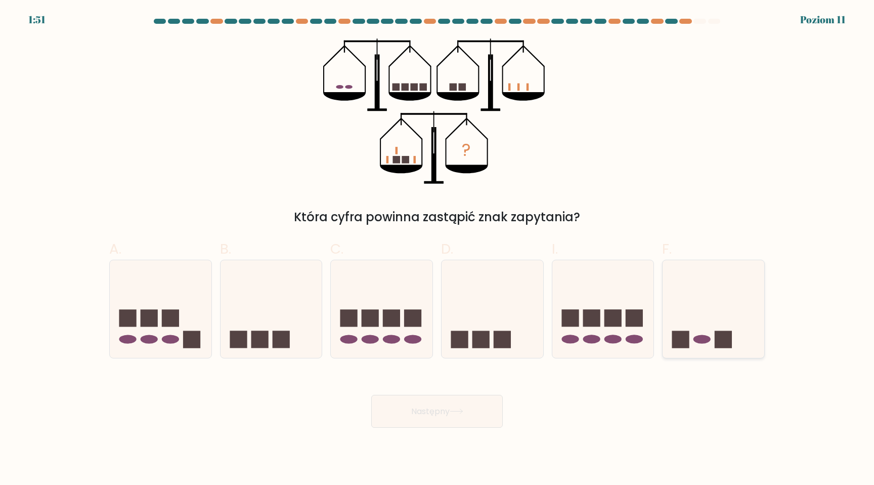
click at [704, 320] on icon at bounding box center [714, 309] width 102 height 84
click at [438, 249] on input "F." at bounding box center [437, 245] width 1 height 7
radio input "true"
click at [265, 329] on icon at bounding box center [272, 309] width 102 height 84
click at [437, 249] on input "B." at bounding box center [437, 245] width 1 height 7
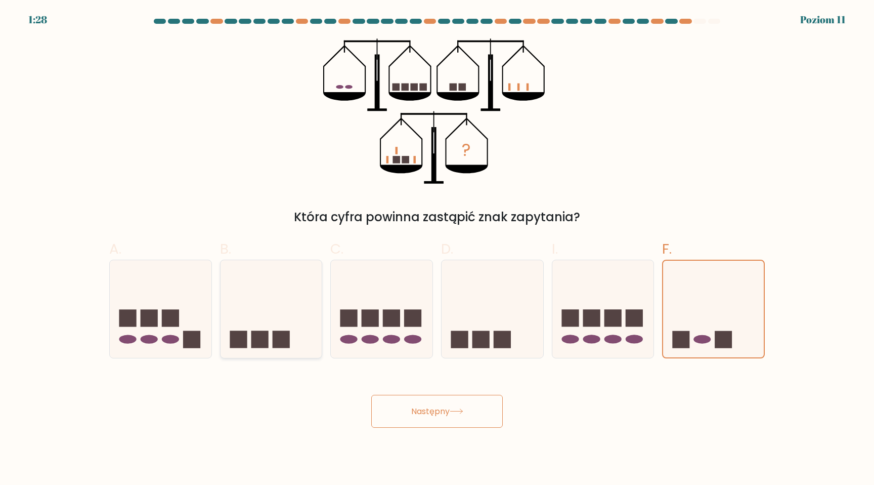
radio input "true"
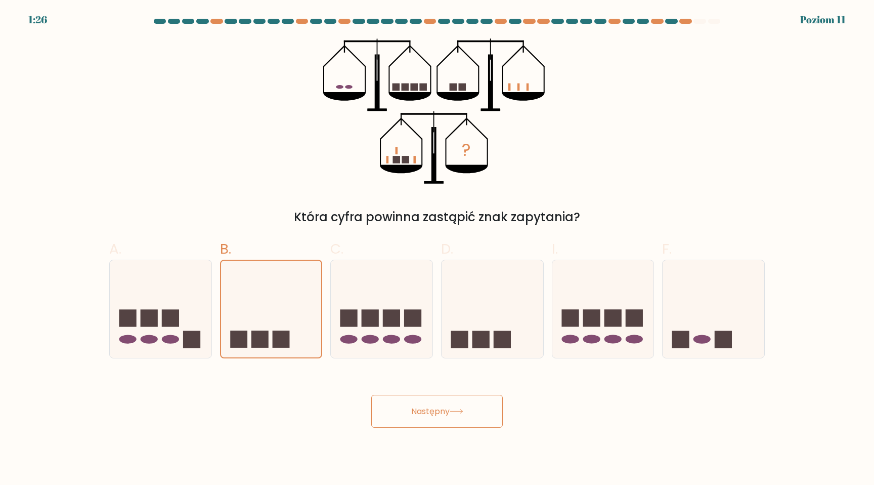
click at [419, 402] on button "Następny" at bounding box center [437, 411] width 132 height 33
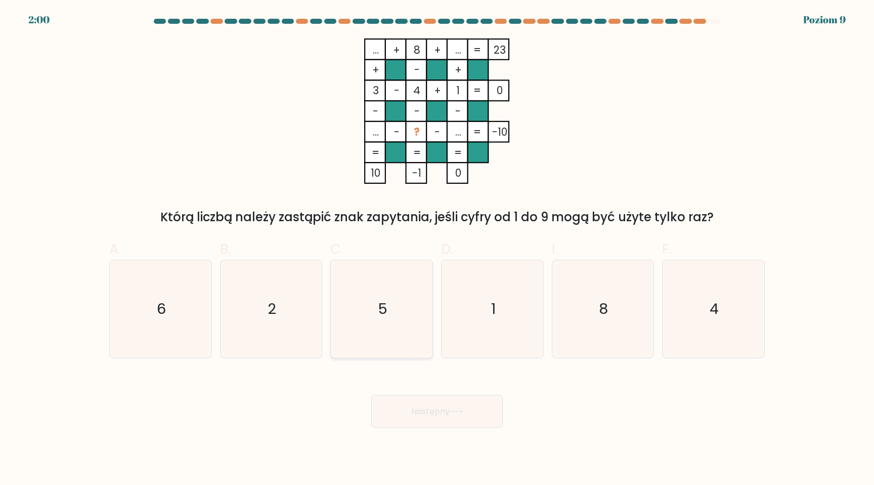
click at [400, 274] on icon "5" at bounding box center [382, 309] width 98 height 98
click at [437, 249] on input "C. 5" at bounding box center [437, 245] width 1 height 7
radio input "true"
click at [420, 408] on font "Następny" at bounding box center [430, 411] width 38 height 12
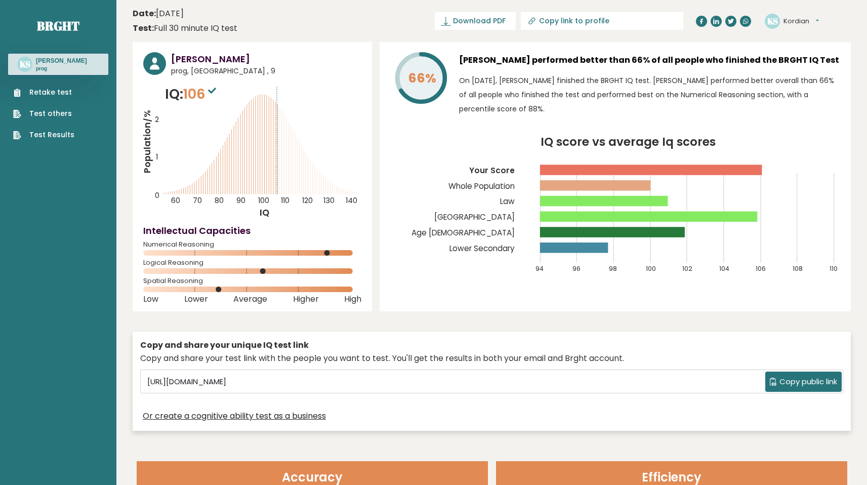
click at [317, 268] on icon at bounding box center [252, 271] width 218 height 6
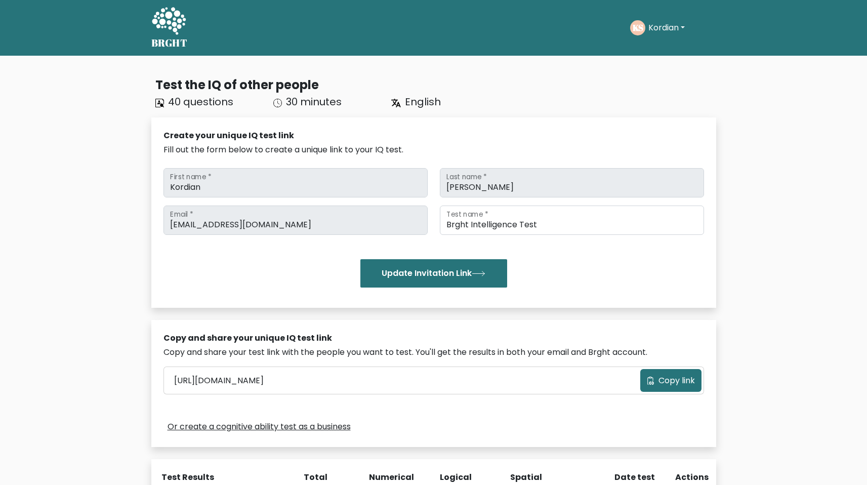
click at [672, 36] on div "KS Kordian Dashboard Profile Settings Logout" at bounding box center [673, 27] width 86 height 23
click at [679, 28] on button "Kordian" at bounding box center [666, 27] width 42 height 13
click at [666, 50] on link "Dashboard" at bounding box center [670, 49] width 80 height 16
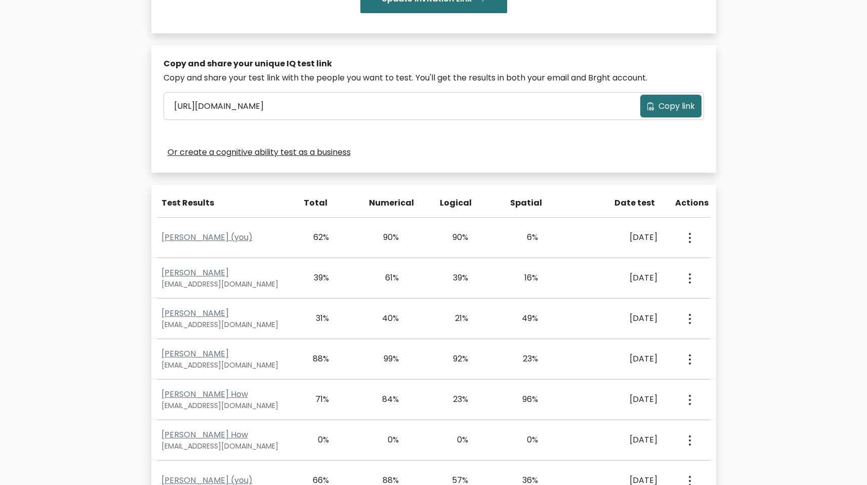
scroll to position [275, 0]
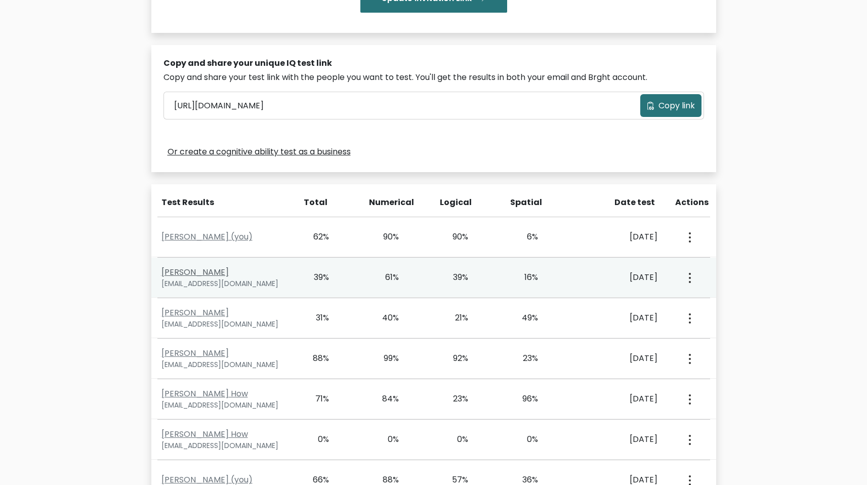
click at [204, 273] on link "[PERSON_NAME]" at bounding box center [194, 272] width 67 height 12
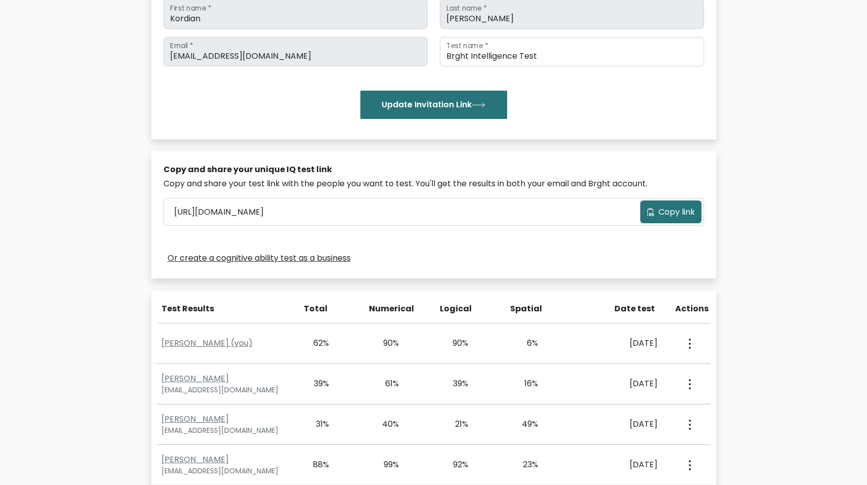
scroll to position [199, 0]
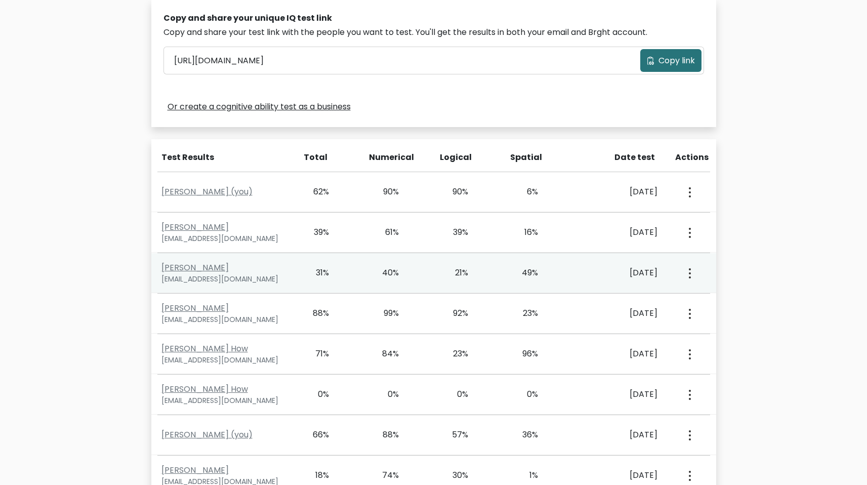
scroll to position [372, 0]
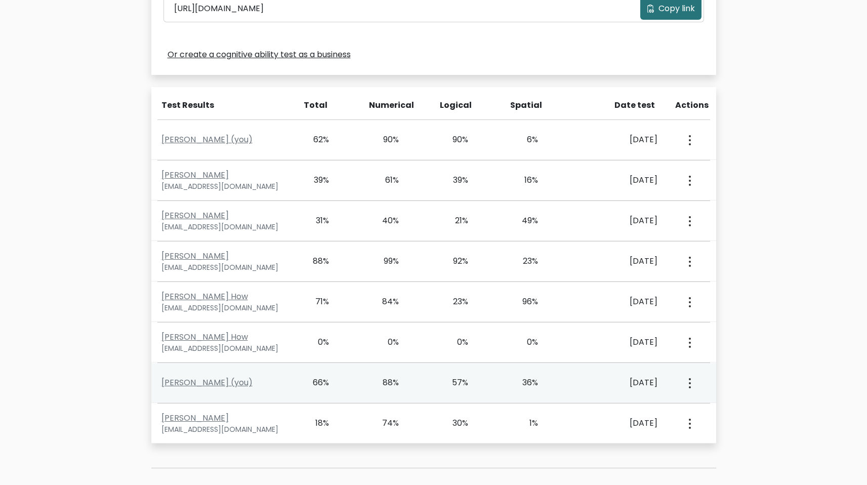
click at [685, 380] on button "button" at bounding box center [688, 382] width 8 height 31
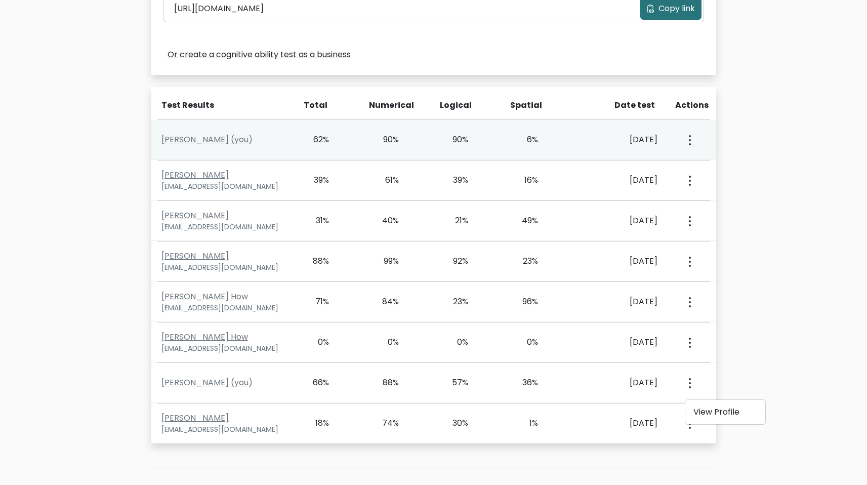
click at [683, 144] on div "View Profile" at bounding box center [688, 139] width 34 height 31
click at [688, 142] on icon "button" at bounding box center [689, 140] width 2 height 10
click at [696, 169] on link "View Profile" at bounding box center [725, 169] width 80 height 16
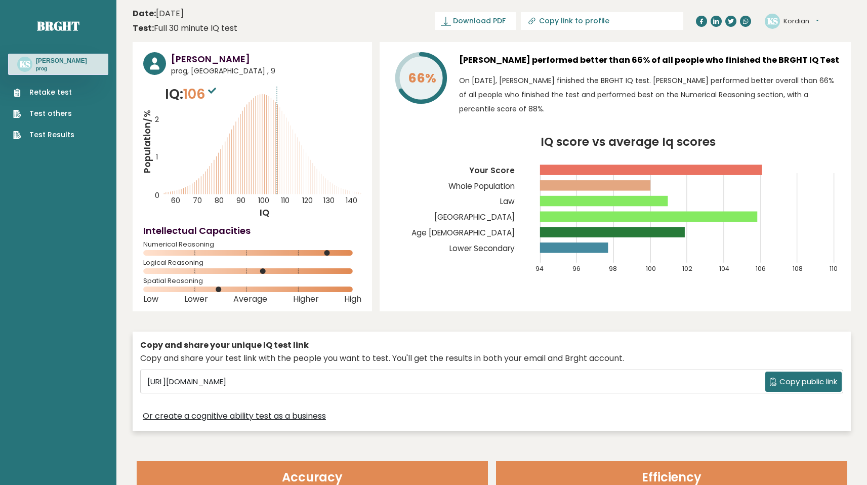
click at [57, 133] on link "Test Results" at bounding box center [43, 134] width 61 height 11
click at [207, 73] on span "prog, Poland , 9" at bounding box center [266, 71] width 190 height 11
click at [53, 87] on link "Retake test" at bounding box center [43, 92] width 61 height 11
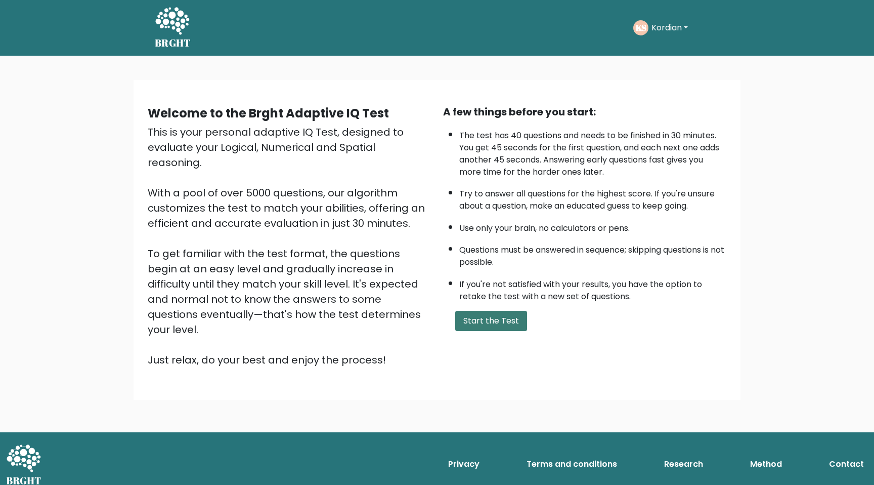
click at [485, 320] on button "Start the Test" at bounding box center [491, 321] width 72 height 20
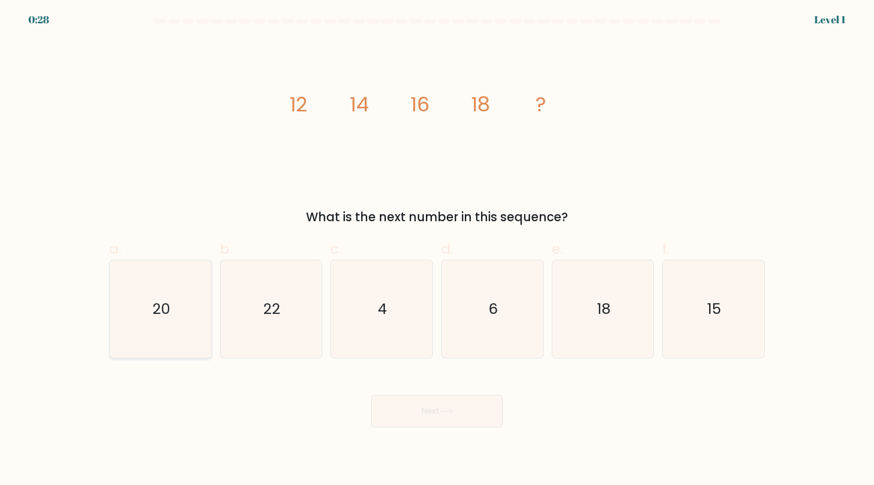
click at [155, 313] on text "20" at bounding box center [161, 308] width 18 height 20
click at [437, 249] on input "a. 20" at bounding box center [437, 245] width 1 height 7
radio input "true"
click at [395, 404] on button "Next" at bounding box center [437, 411] width 132 height 32
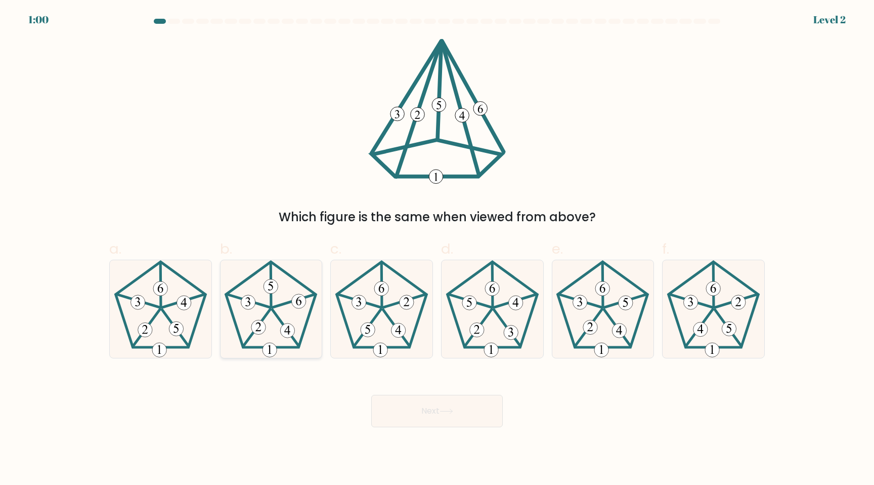
click at [280, 296] on icon at bounding box center [271, 309] width 98 height 98
click at [437, 249] on input "b." at bounding box center [437, 245] width 1 height 7
radio input "true"
click at [442, 411] on icon at bounding box center [447, 411] width 14 height 6
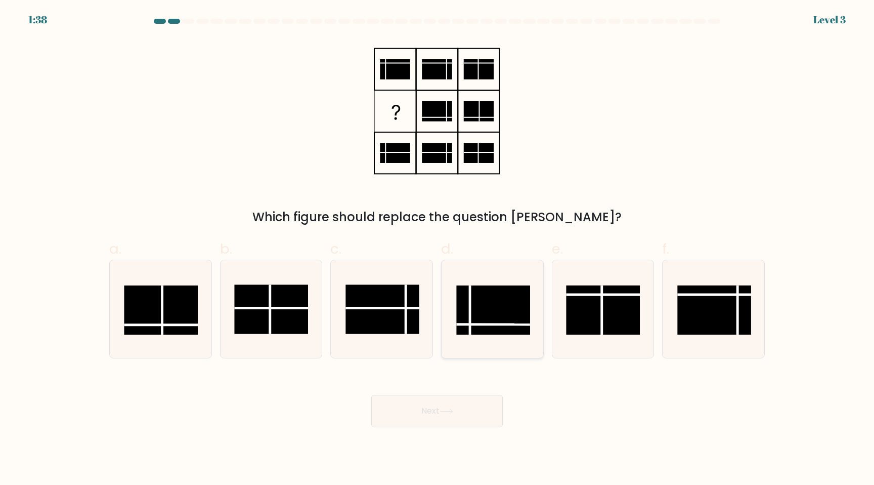
click at [483, 314] on rect at bounding box center [493, 309] width 74 height 49
click at [438, 249] on input "d." at bounding box center [437, 245] width 1 height 7
radio input "true"
click at [450, 406] on button "Next" at bounding box center [437, 411] width 132 height 32
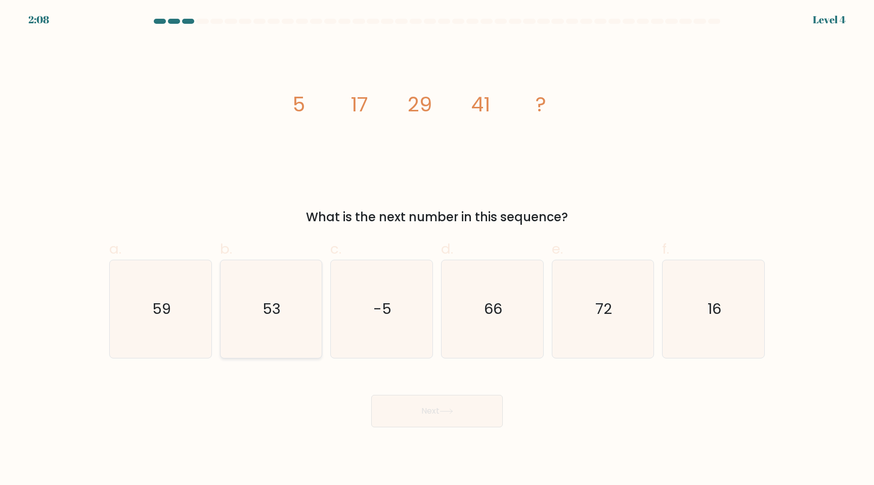
click at [277, 310] on text "53" at bounding box center [272, 308] width 18 height 20
click at [437, 249] on input "b. 53" at bounding box center [437, 245] width 1 height 7
radio input "true"
click at [422, 420] on button "Next" at bounding box center [437, 411] width 132 height 32
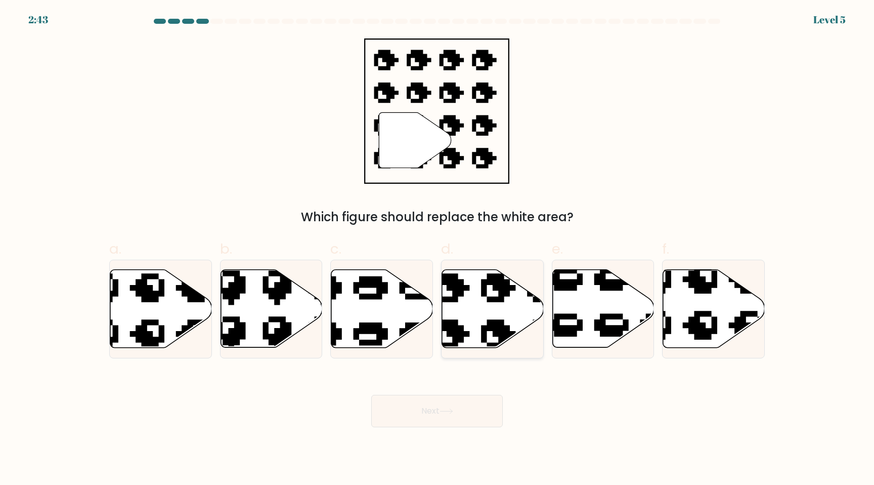
click at [479, 332] on icon at bounding box center [493, 309] width 102 height 78
click at [438, 249] on input "d." at bounding box center [437, 245] width 1 height 7
radio input "true"
click at [456, 414] on button "Next" at bounding box center [437, 411] width 132 height 32
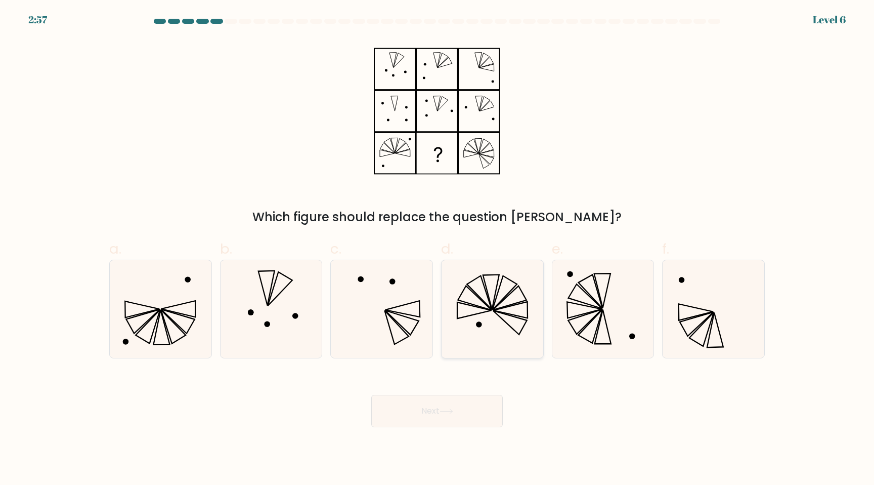
click at [498, 302] on icon at bounding box center [493, 309] width 98 height 98
click at [438, 249] on input "d." at bounding box center [437, 245] width 1 height 7
radio input "true"
click at [164, 297] on icon at bounding box center [161, 309] width 98 height 98
click at [437, 249] on input "a." at bounding box center [437, 245] width 1 height 7
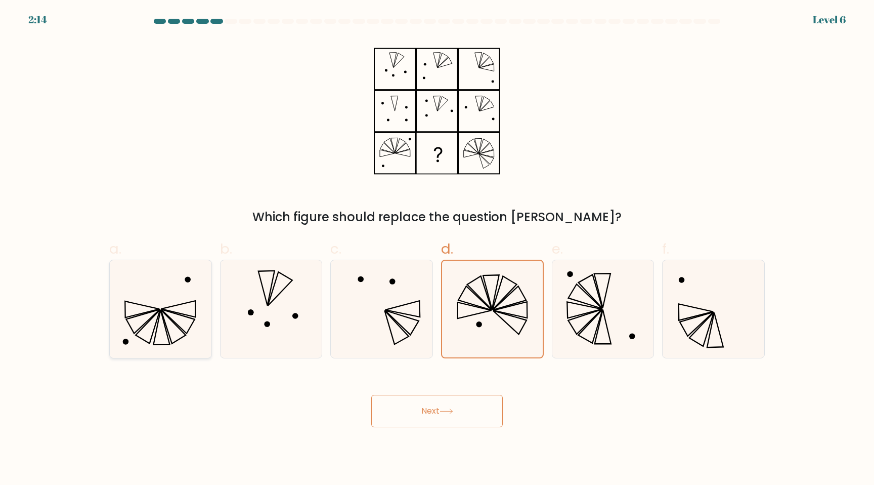
radio input "true"
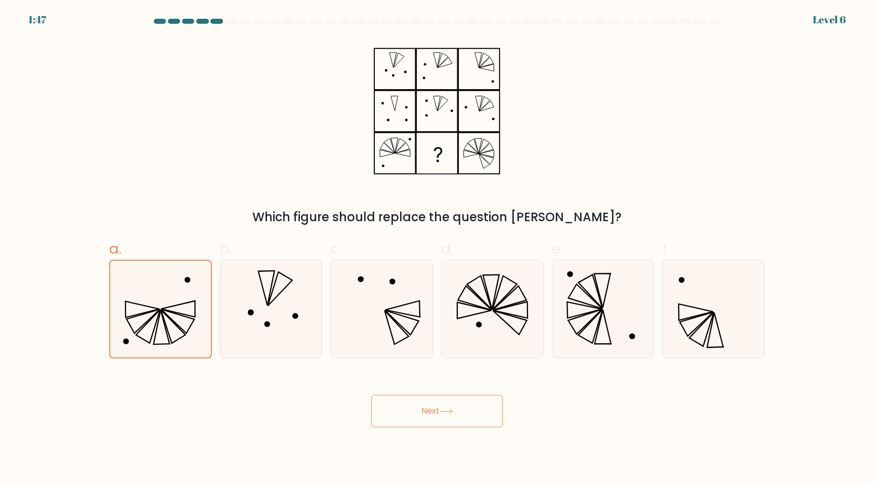
click at [453, 413] on icon at bounding box center [447, 411] width 14 height 6
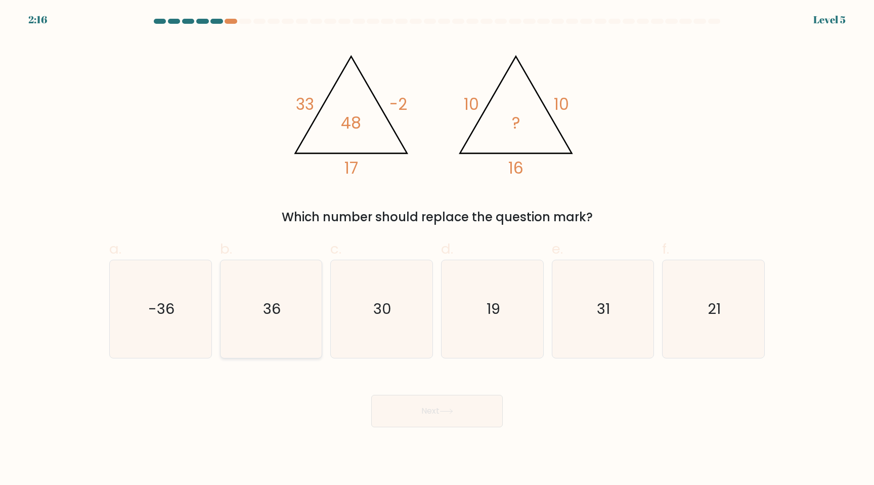
click at [267, 300] on text "36" at bounding box center [272, 308] width 18 height 20
click at [437, 249] on input "b. 36" at bounding box center [437, 245] width 1 height 7
radio input "true"
click at [402, 407] on button "Next" at bounding box center [437, 411] width 132 height 32
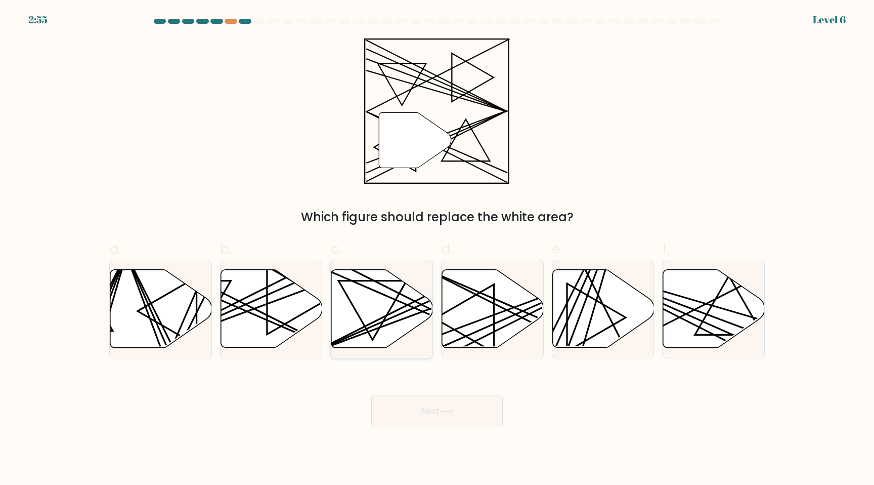
click at [368, 316] on icon at bounding box center [382, 309] width 102 height 78
click at [437, 249] on input "c." at bounding box center [437, 245] width 1 height 7
radio input "true"
click at [473, 319] on icon at bounding box center [493, 309] width 102 height 78
click at [438, 249] on input "d." at bounding box center [437, 245] width 1 height 7
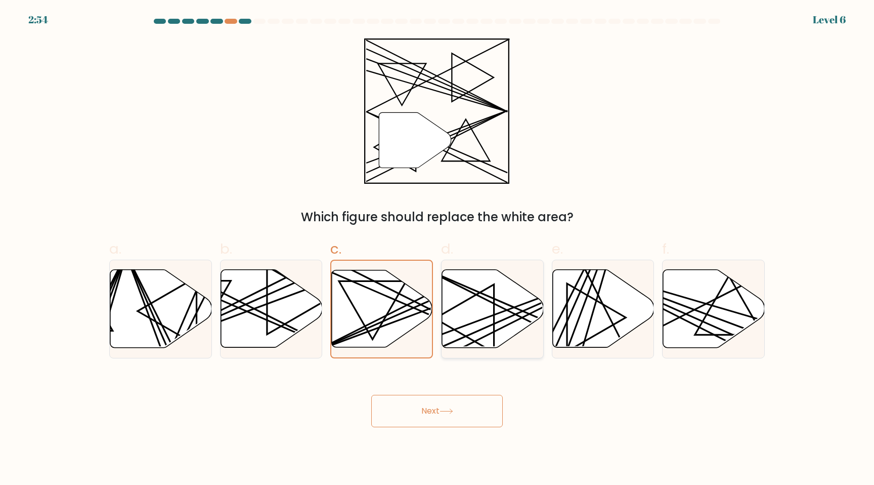
radio input "true"
click at [457, 401] on button "Next" at bounding box center [437, 411] width 132 height 32
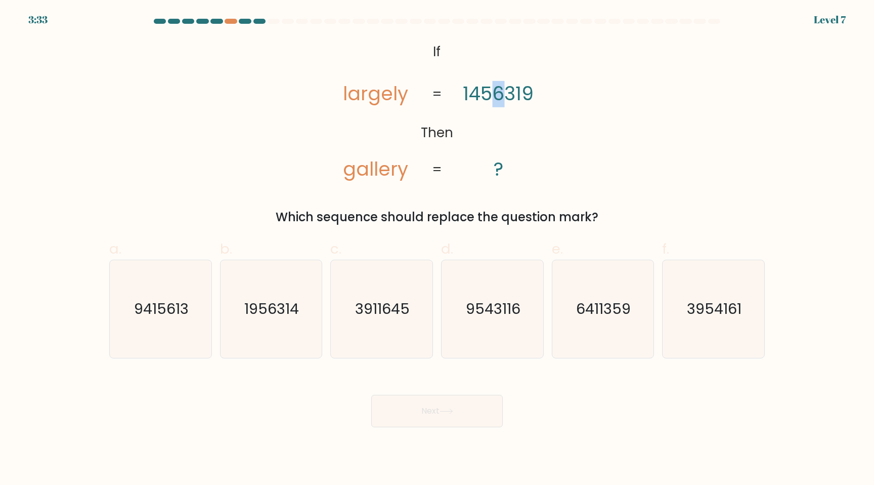
drag, startPoint x: 494, startPoint y: 92, endPoint x: 503, endPoint y: 94, distance: 8.7
click at [503, 94] on tspan "1456319" at bounding box center [498, 94] width 71 height 26
click at [596, 297] on icon "6411359" at bounding box center [603, 309] width 98 height 98
click at [438, 249] on input "e. 6411359" at bounding box center [437, 245] width 1 height 7
radio input "true"
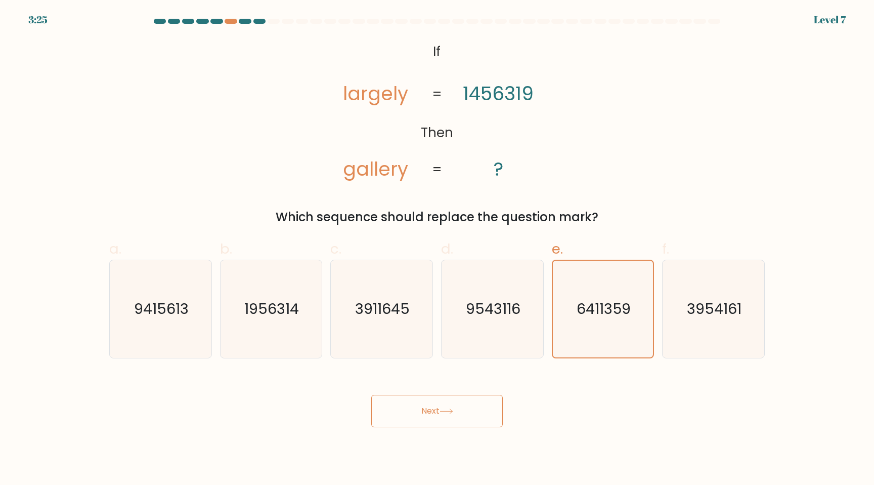
click at [422, 419] on button "Next" at bounding box center [437, 411] width 132 height 32
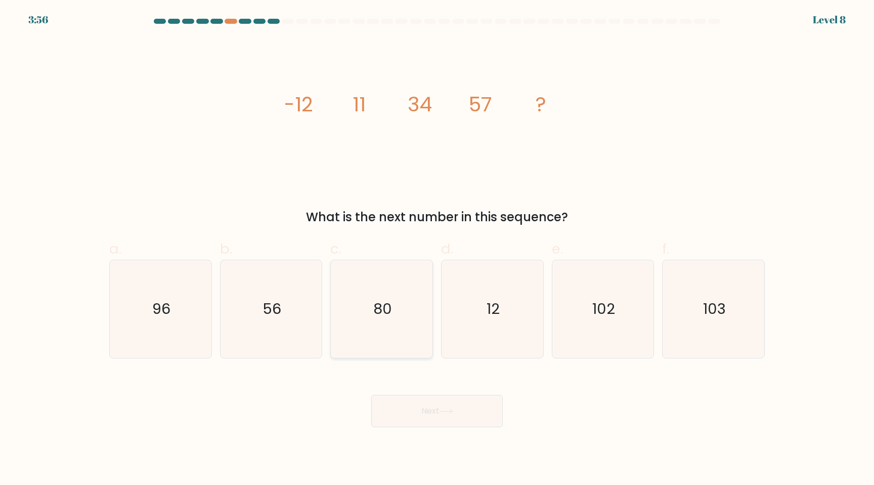
click at [390, 315] on text "80" at bounding box center [382, 308] width 19 height 20
click at [437, 249] on input "c. 80" at bounding box center [437, 245] width 1 height 7
radio input "true"
click at [431, 409] on button "Next" at bounding box center [437, 411] width 132 height 32
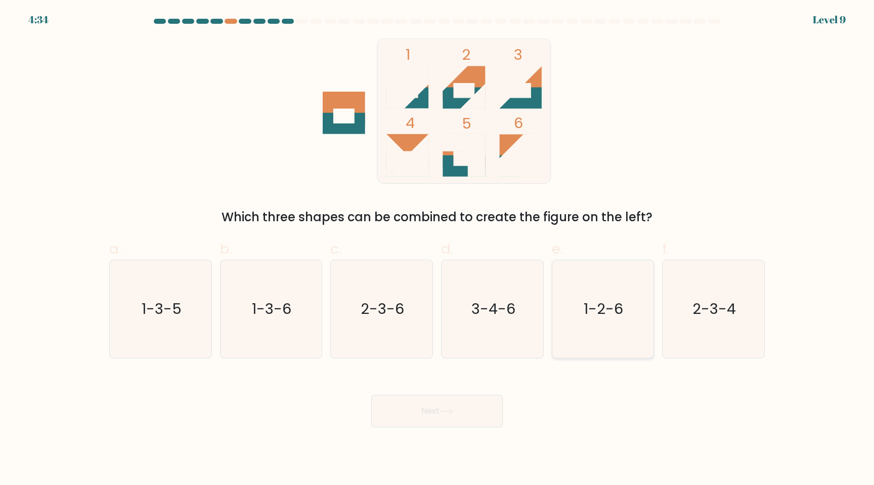
click at [614, 310] on text "1-2-6" at bounding box center [603, 308] width 39 height 20
click at [438, 249] on input "e. 1-2-6" at bounding box center [437, 245] width 1 height 7
radio input "true"
click at [444, 401] on button "Next" at bounding box center [437, 411] width 132 height 32
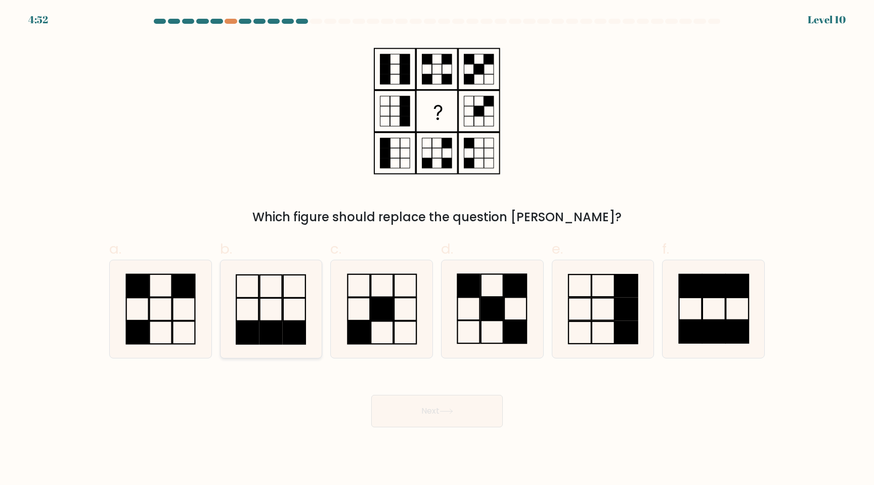
click at [284, 298] on rect at bounding box center [294, 309] width 22 height 23
click at [437, 249] on input "b." at bounding box center [437, 245] width 1 height 7
radio input "true"
click at [182, 312] on icon at bounding box center [161, 309] width 98 height 98
click at [437, 249] on input "a." at bounding box center [437, 245] width 1 height 7
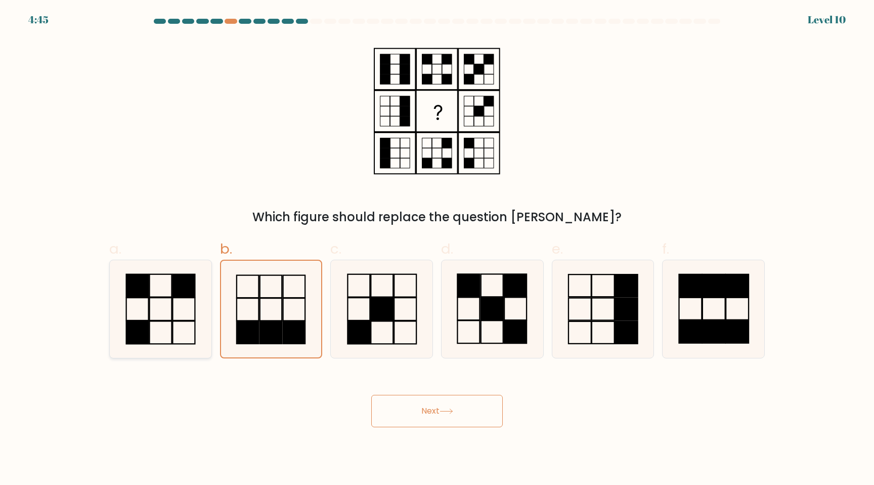
radio input "true"
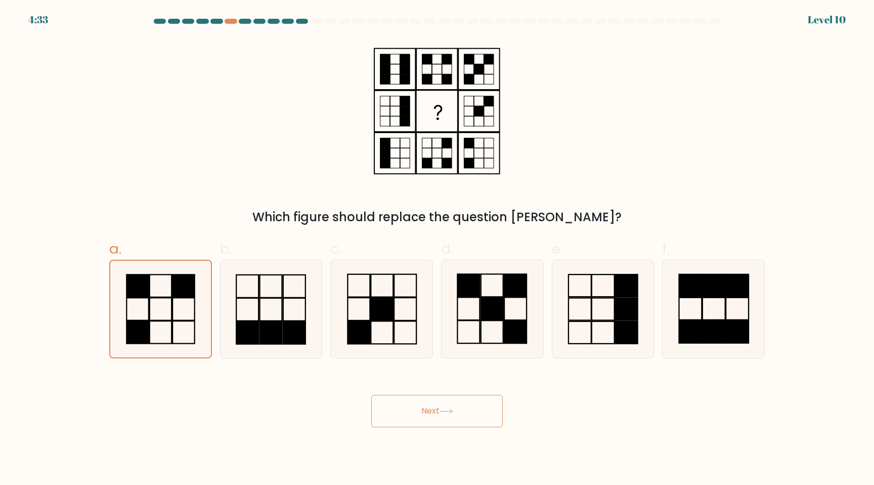
click at [452, 410] on icon at bounding box center [446, 411] width 12 height 5
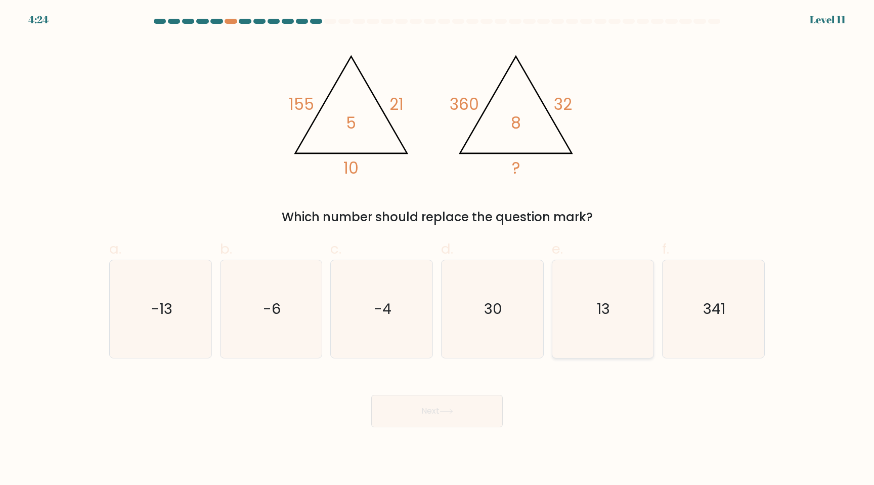
click at [608, 316] on text "13" at bounding box center [603, 308] width 13 height 20
click at [438, 249] on input "e. 13" at bounding box center [437, 245] width 1 height 7
radio input "true"
click at [445, 406] on button "Next" at bounding box center [437, 411] width 132 height 32
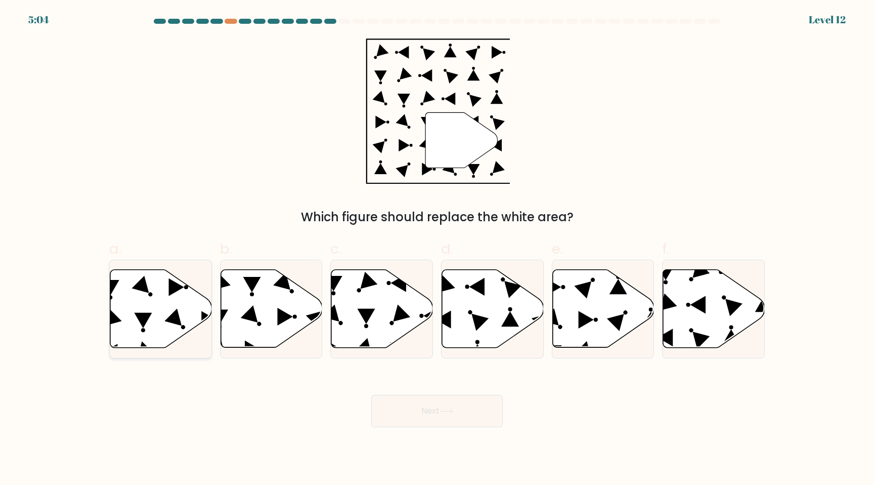
click at [179, 311] on icon at bounding box center [161, 309] width 102 height 78
click at [437, 249] on input "a." at bounding box center [437, 245] width 1 height 7
radio input "true"
click at [387, 318] on icon at bounding box center [382, 309] width 102 height 78
click at [437, 249] on input "c." at bounding box center [437, 245] width 1 height 7
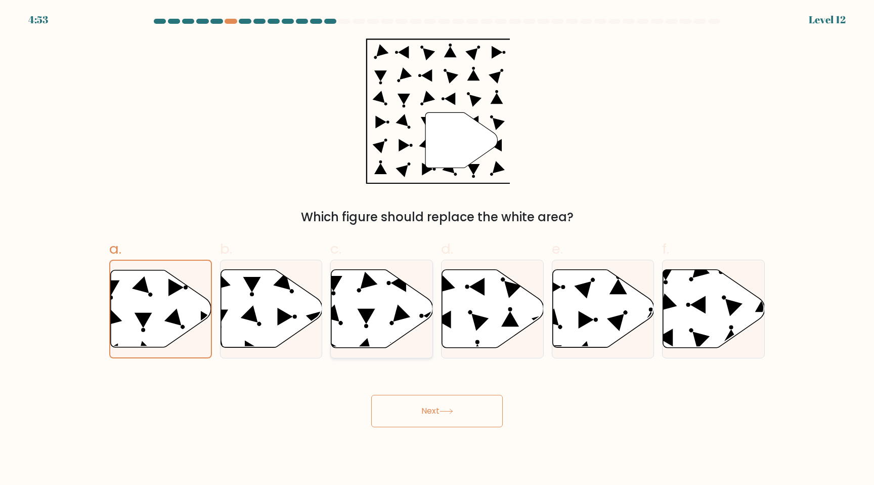
radio input "true"
click at [404, 410] on button "Next" at bounding box center [437, 411] width 132 height 32
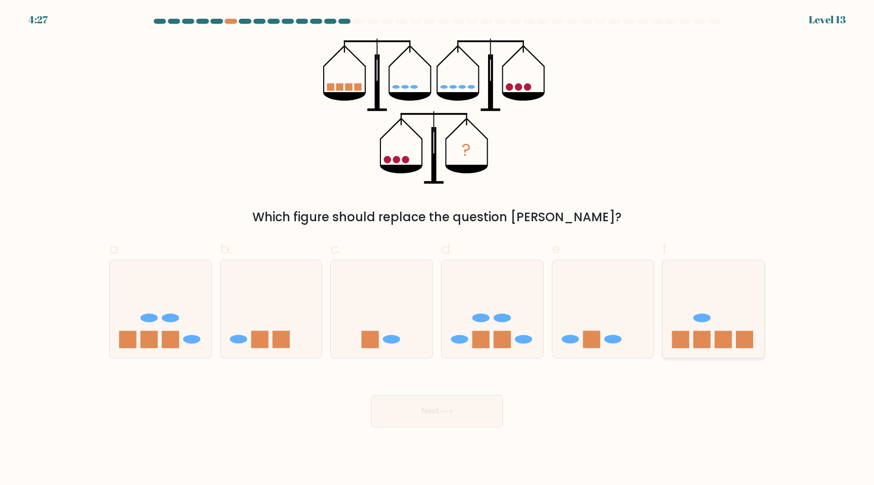
click at [712, 330] on icon at bounding box center [714, 309] width 102 height 84
click at [438, 249] on input "f." at bounding box center [437, 245] width 1 height 7
radio input "true"
click at [451, 409] on icon at bounding box center [447, 411] width 14 height 6
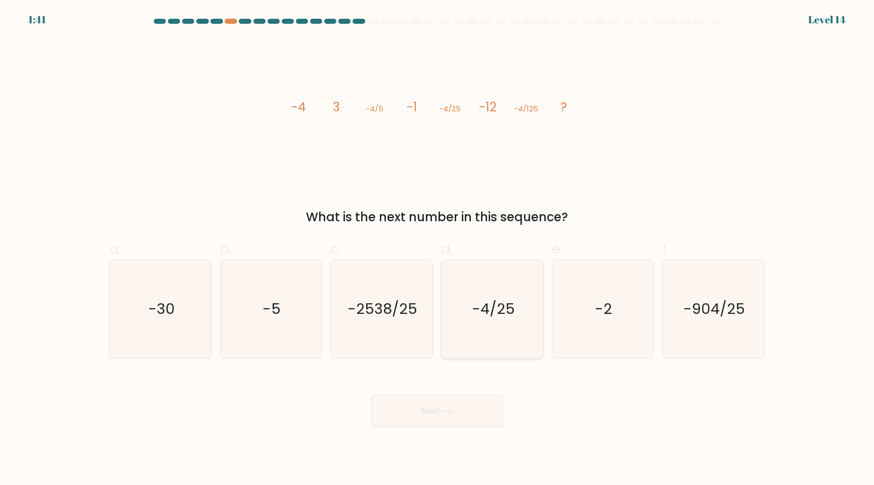
click at [457, 325] on icon "-4/25" at bounding box center [493, 309] width 98 height 98
click at [438, 249] on input "d. -4/25" at bounding box center [437, 245] width 1 height 7
radio input "true"
click at [454, 407] on button "Next" at bounding box center [437, 411] width 132 height 32
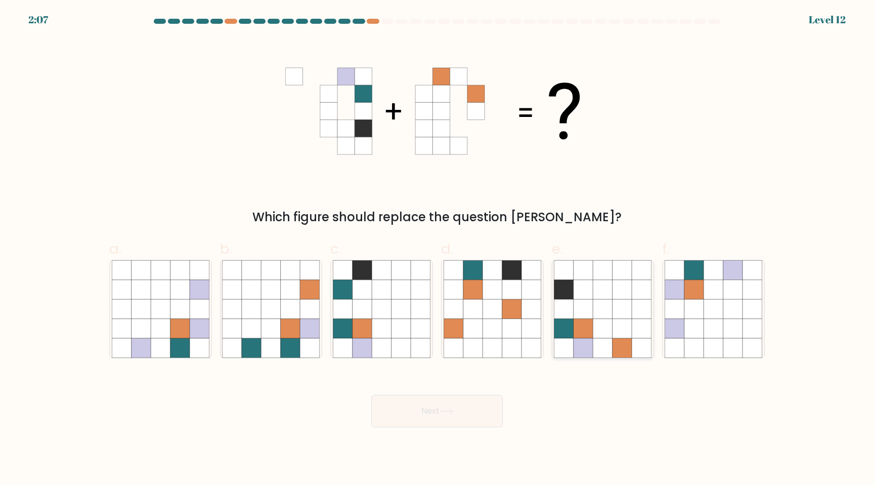
click at [580, 333] on icon at bounding box center [583, 327] width 19 height 19
click at [438, 249] on input "e." at bounding box center [437, 245] width 1 height 7
radio input "true"
click at [451, 405] on button "Next" at bounding box center [437, 411] width 132 height 32
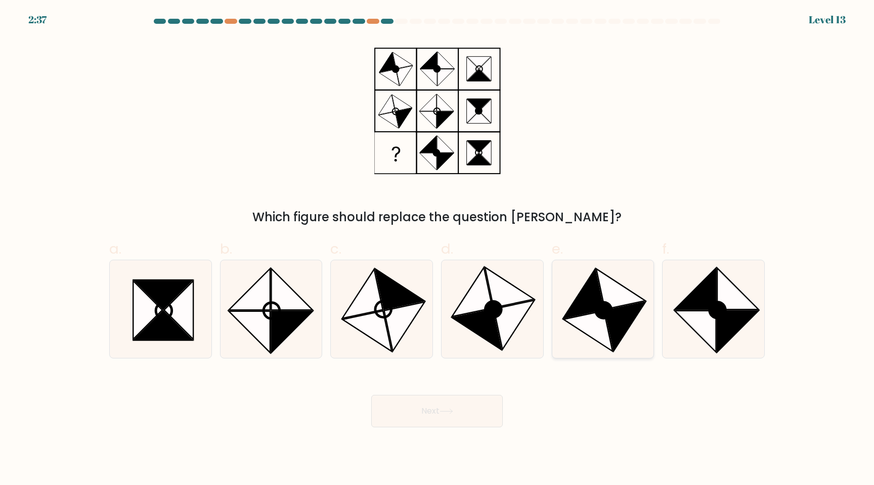
click at [588, 304] on icon at bounding box center [584, 293] width 40 height 49
click at [438, 249] on input "e." at bounding box center [437, 245] width 1 height 7
radio input "true"
click at [449, 404] on button "Next" at bounding box center [437, 411] width 132 height 32
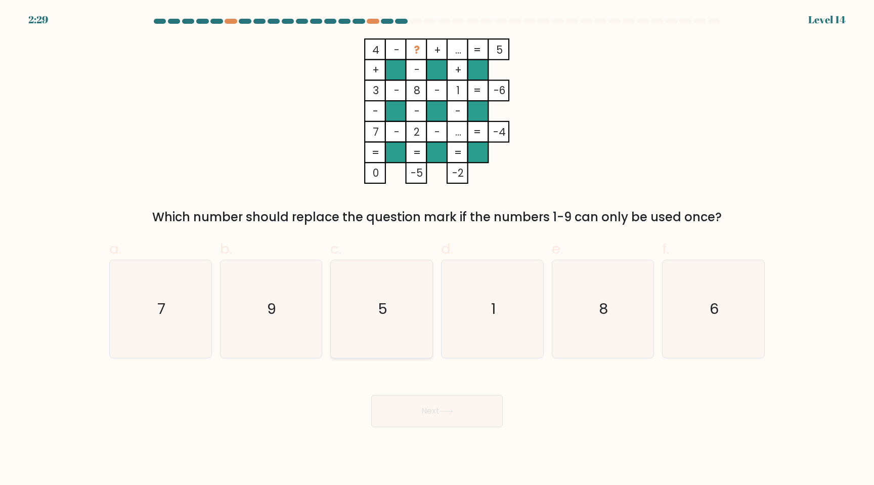
click at [390, 320] on icon "5" at bounding box center [382, 309] width 98 height 98
click at [437, 249] on input "c. 5" at bounding box center [437, 245] width 1 height 7
radio input "true"
click at [400, 413] on button "Next" at bounding box center [437, 411] width 132 height 32
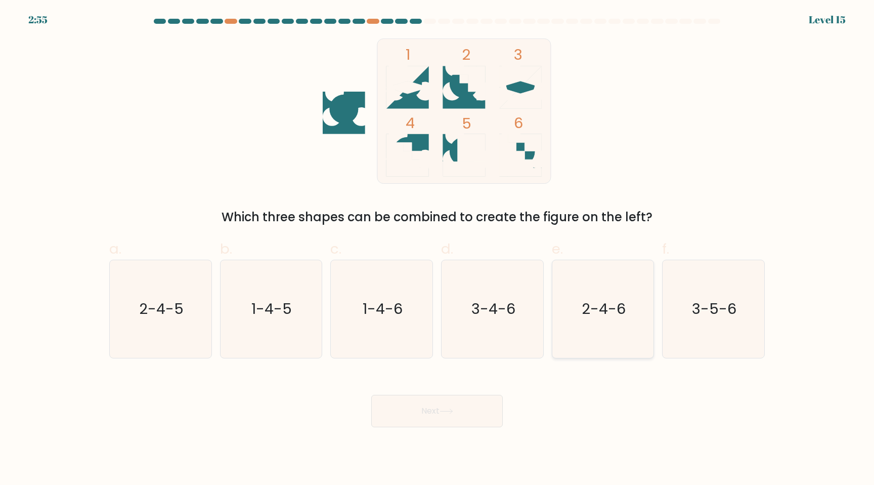
click at [593, 322] on icon "2-4-6" at bounding box center [603, 309] width 98 height 98
click at [438, 249] on input "e. 2-4-6" at bounding box center [437, 245] width 1 height 7
radio input "true"
click at [442, 408] on button "Next" at bounding box center [437, 411] width 132 height 32
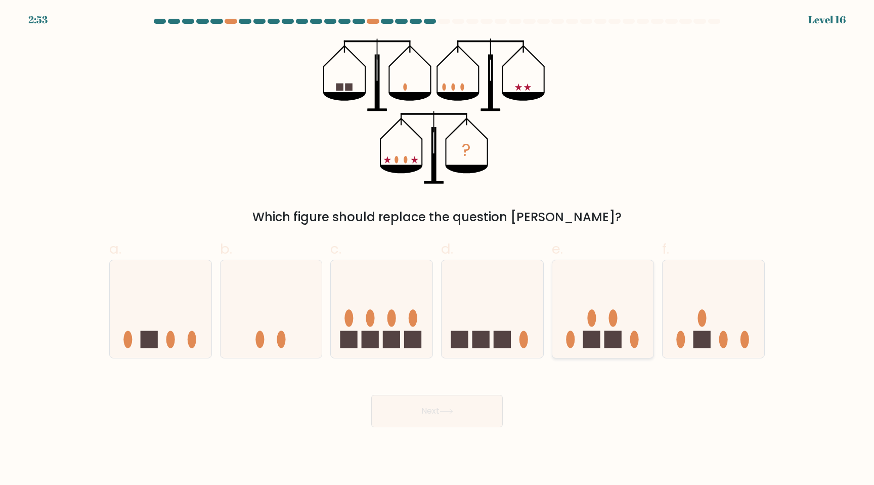
click at [625, 334] on icon at bounding box center [603, 309] width 102 height 84
click at [438, 249] on input "e." at bounding box center [437, 245] width 1 height 7
radio input "true"
click at [462, 414] on button "Next" at bounding box center [437, 411] width 132 height 32
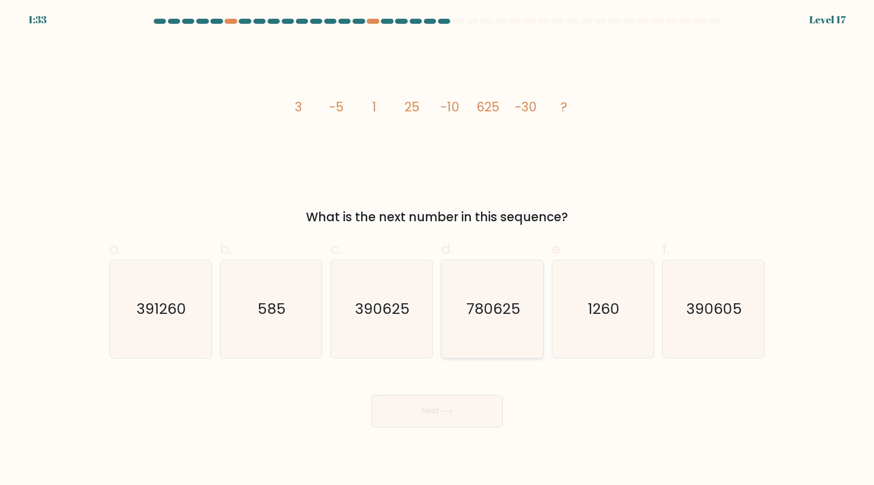
click at [509, 318] on text "780625" at bounding box center [493, 308] width 54 height 20
click at [438, 249] on input "d. 780625" at bounding box center [437, 245] width 1 height 7
radio input "true"
click at [452, 411] on icon at bounding box center [446, 411] width 12 height 5
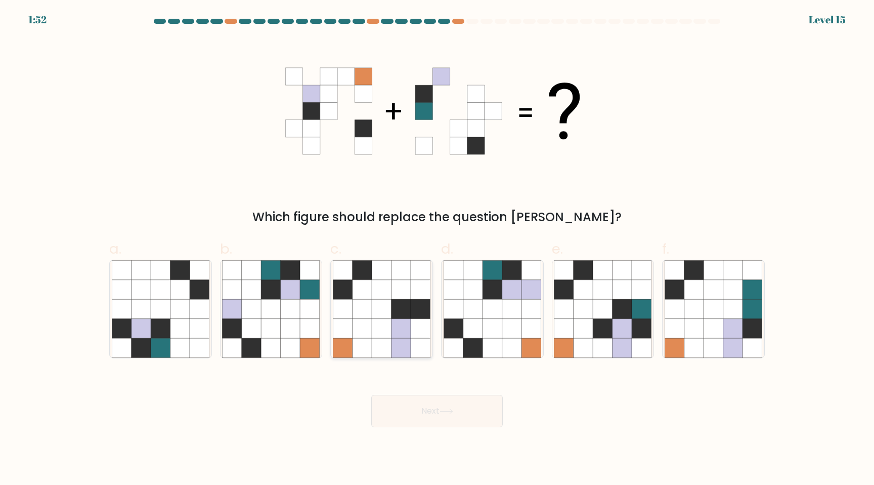
click at [404, 323] on icon at bounding box center [401, 327] width 19 height 19
click at [437, 249] on input "c." at bounding box center [437, 245] width 1 height 7
radio input "true"
click at [502, 307] on icon at bounding box center [511, 308] width 19 height 19
click at [438, 249] on input "d." at bounding box center [437, 245] width 1 height 7
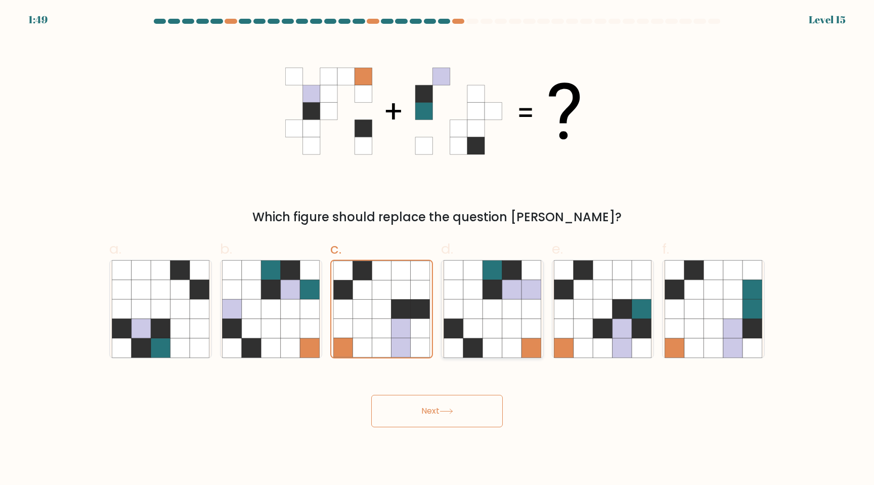
radio input "true"
click at [430, 416] on button "Next" at bounding box center [437, 411] width 132 height 32
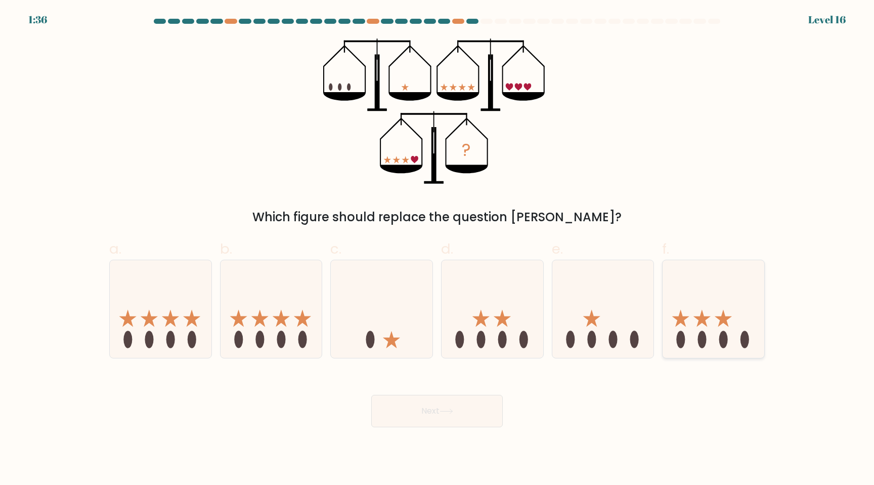
click at [726, 296] on icon at bounding box center [714, 309] width 102 height 84
click at [438, 249] on input "f." at bounding box center [437, 245] width 1 height 7
radio input "true"
click at [440, 411] on button "Next" at bounding box center [437, 411] width 132 height 32
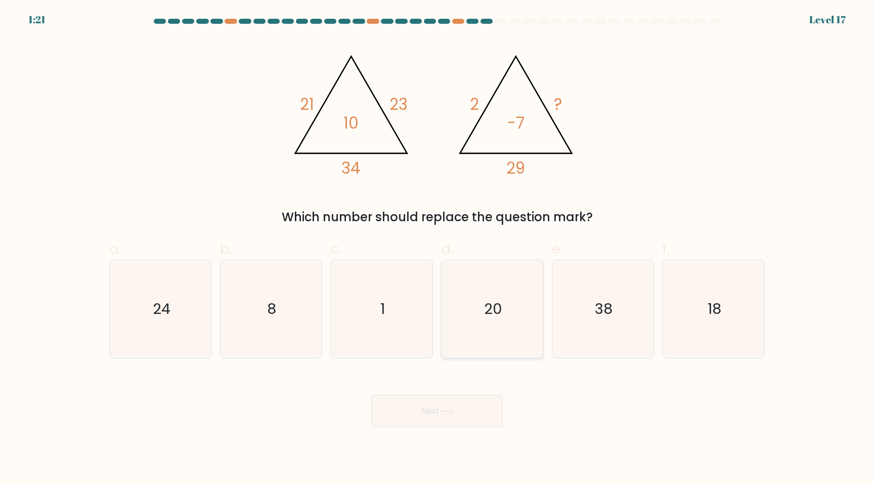
click at [516, 302] on icon "20" at bounding box center [493, 309] width 98 height 98
click at [438, 249] on input "d. 20" at bounding box center [437, 245] width 1 height 7
radio input "true"
click at [447, 412] on icon at bounding box center [447, 411] width 14 height 6
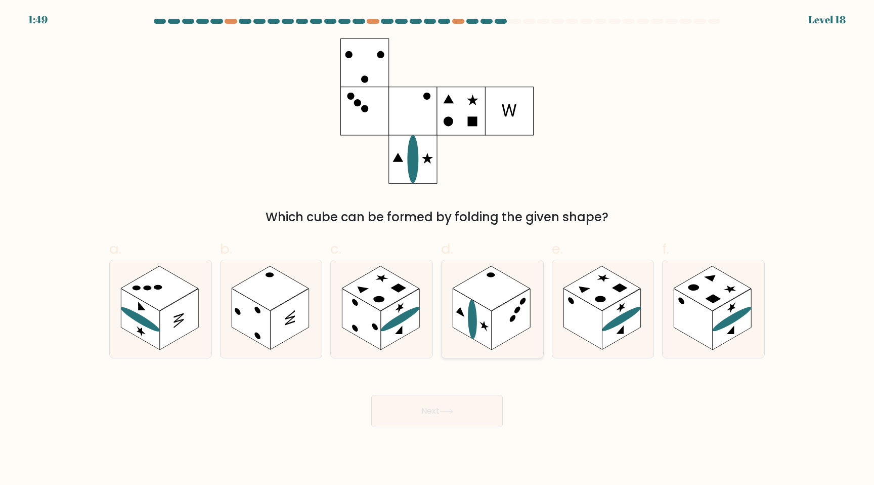
click at [488, 312] on rect at bounding box center [472, 318] width 38 height 61
click at [438, 249] on input "d." at bounding box center [437, 245] width 1 height 7
radio input "true"
click at [433, 415] on button "Next" at bounding box center [437, 411] width 132 height 32
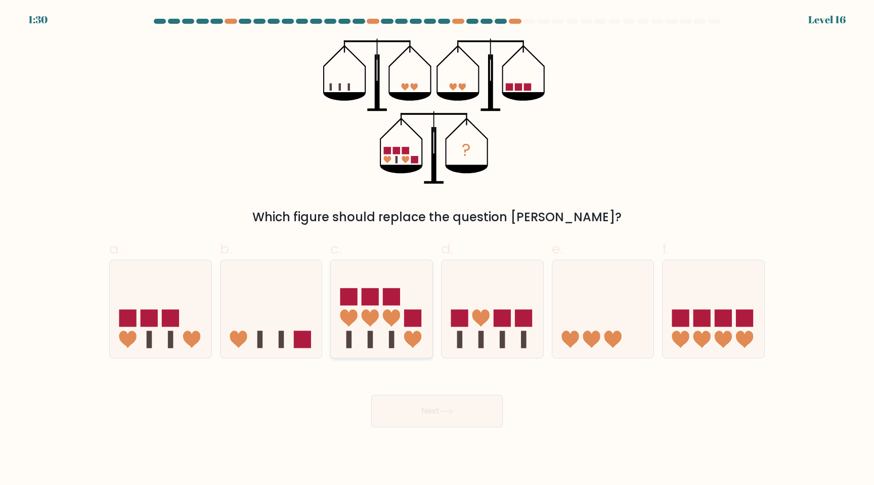
click at [394, 304] on rect at bounding box center [391, 296] width 17 height 17
click at [437, 249] on input "c." at bounding box center [437, 245] width 1 height 7
radio input "true"
click at [183, 315] on icon at bounding box center [161, 309] width 102 height 84
click at [437, 249] on input "a." at bounding box center [437, 245] width 1 height 7
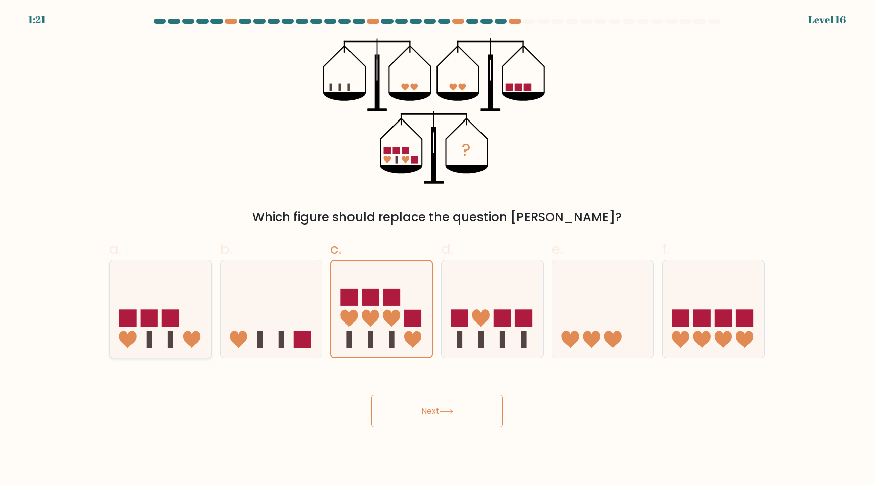
radio input "true"
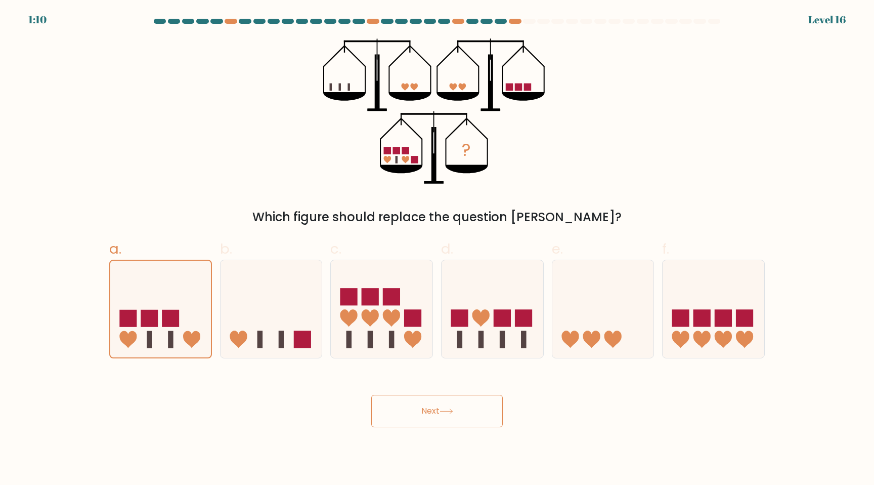
click at [409, 409] on button "Next" at bounding box center [437, 411] width 132 height 32
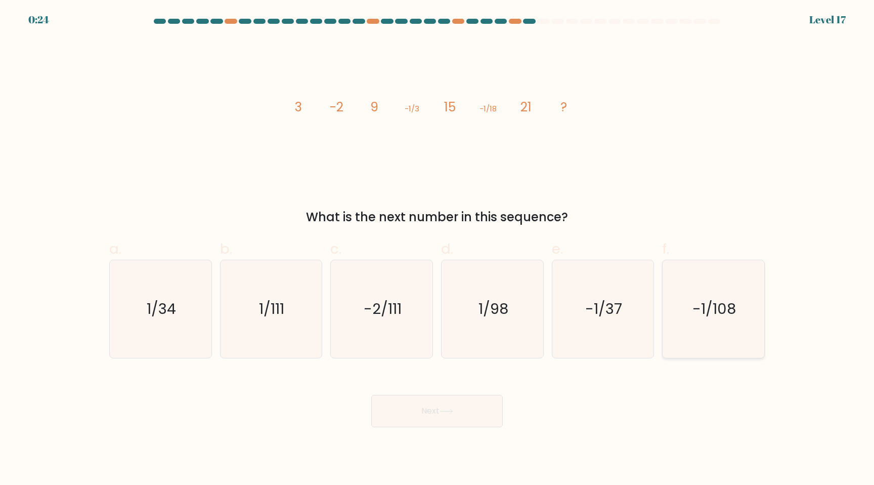
click at [688, 325] on icon "-1/108" at bounding box center [714, 309] width 98 height 98
click at [438, 249] on input "f. -1/108" at bounding box center [437, 245] width 1 height 7
radio input "true"
click at [475, 403] on button "Next" at bounding box center [437, 411] width 132 height 32
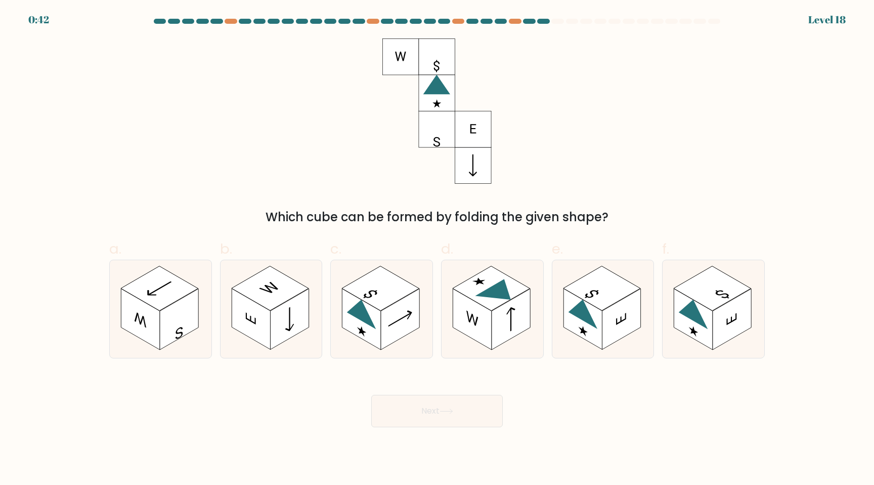
click at [434, 96] on rect at bounding box center [437, 93] width 36 height 36
click at [402, 294] on rect at bounding box center [380, 288] width 77 height 45
click at [437, 249] on input "c." at bounding box center [437, 245] width 1 height 7
radio input "true"
click at [504, 316] on rect at bounding box center [511, 318] width 38 height 61
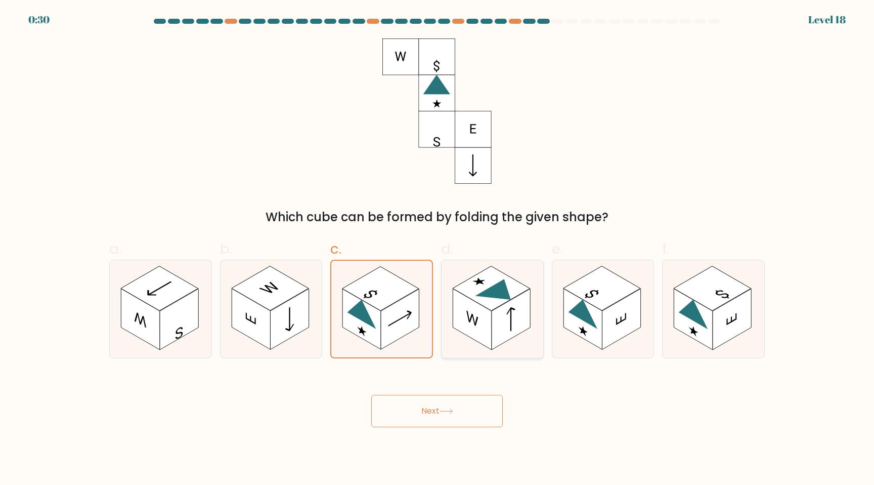
click at [438, 249] on input "d." at bounding box center [437, 245] width 1 height 7
radio input "true"
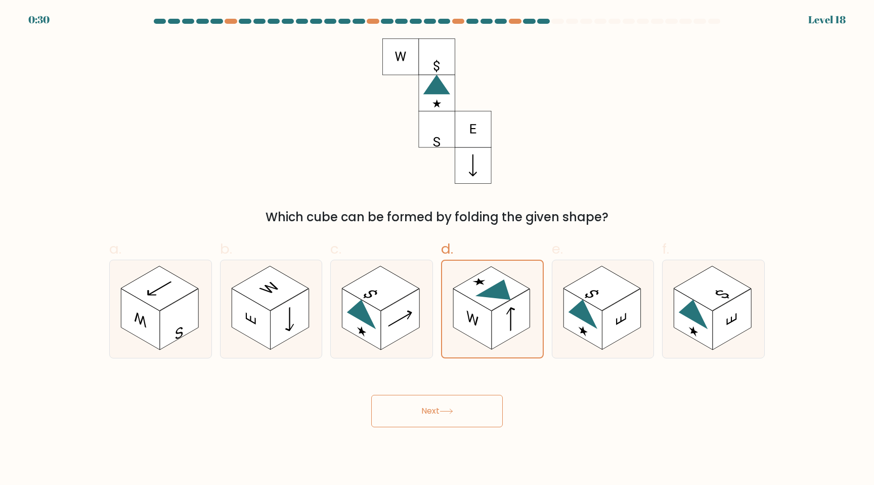
click at [472, 415] on button "Next" at bounding box center [437, 411] width 132 height 32
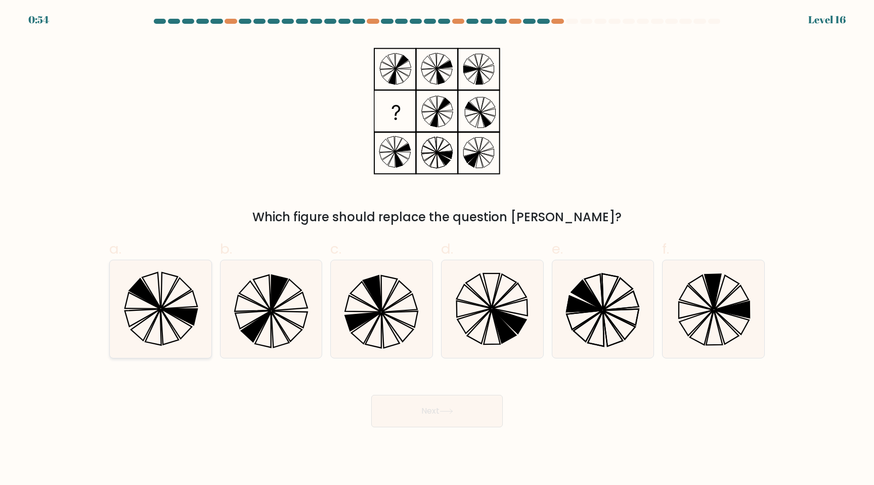
click at [150, 296] on icon at bounding box center [144, 292] width 31 height 29
click at [437, 249] on input "a." at bounding box center [437, 245] width 1 height 7
radio input "true"
click at [435, 404] on button "Next" at bounding box center [437, 411] width 132 height 32
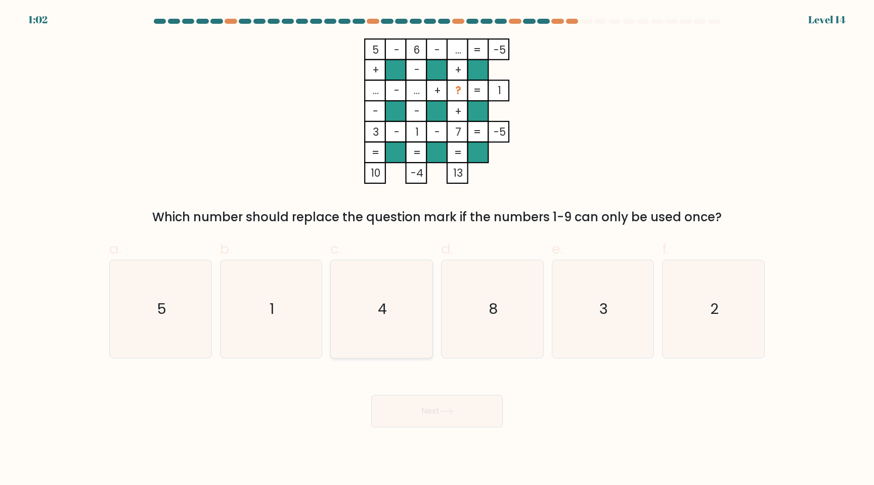
click at [398, 308] on icon "4" at bounding box center [382, 309] width 98 height 98
click at [437, 249] on input "c. 4" at bounding box center [437, 245] width 1 height 7
radio input "true"
click at [411, 415] on button "Next" at bounding box center [437, 411] width 132 height 32
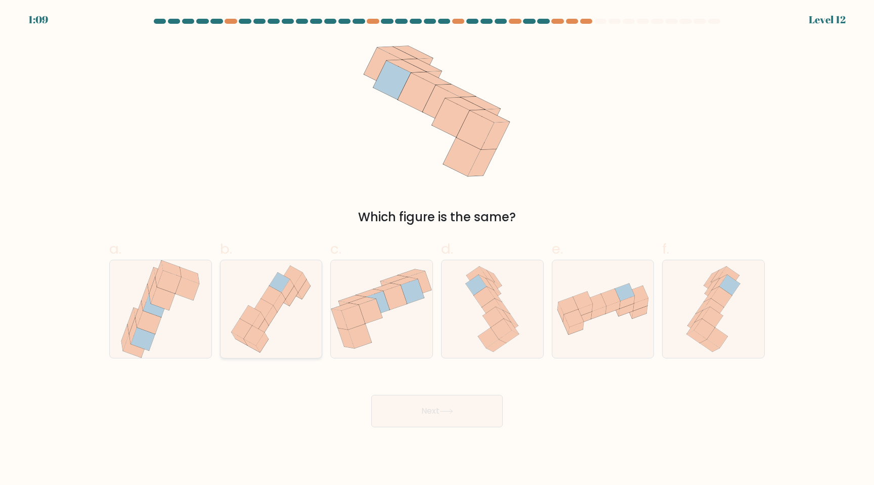
click at [297, 314] on icon at bounding box center [271, 309] width 93 height 98
click at [437, 249] on input "b." at bounding box center [437, 245] width 1 height 7
radio input "true"
click at [418, 407] on button "Next" at bounding box center [437, 411] width 132 height 32
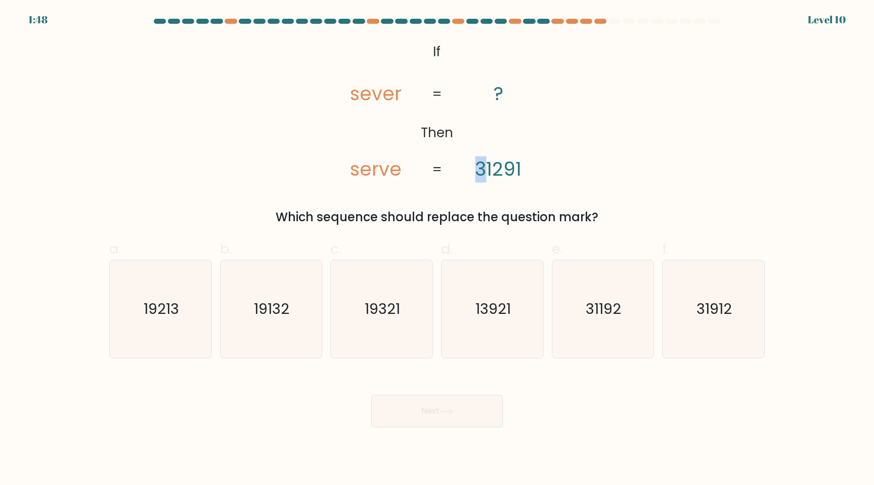
drag, startPoint x: 483, startPoint y: 166, endPoint x: 476, endPoint y: 166, distance: 7.1
click at [476, 166] on tspan "31291" at bounding box center [498, 169] width 47 height 26
drag, startPoint x: 494, startPoint y: 173, endPoint x: 482, endPoint y: 173, distance: 11.6
click at [482, 173] on tspan "31291" at bounding box center [498, 169] width 47 height 26
click at [580, 310] on icon "31192" at bounding box center [603, 309] width 98 height 98
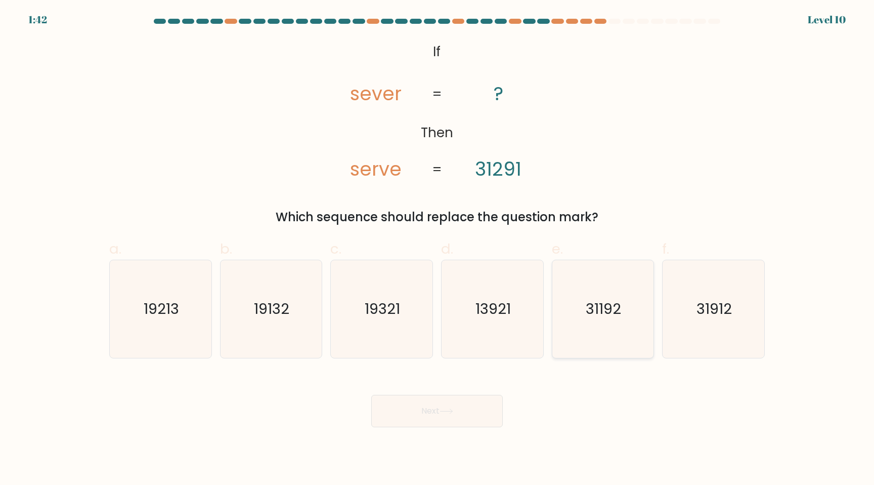
click at [438, 249] on input "e. 31192" at bounding box center [437, 245] width 1 height 7
radio input "true"
click at [451, 411] on icon at bounding box center [446, 411] width 12 height 5
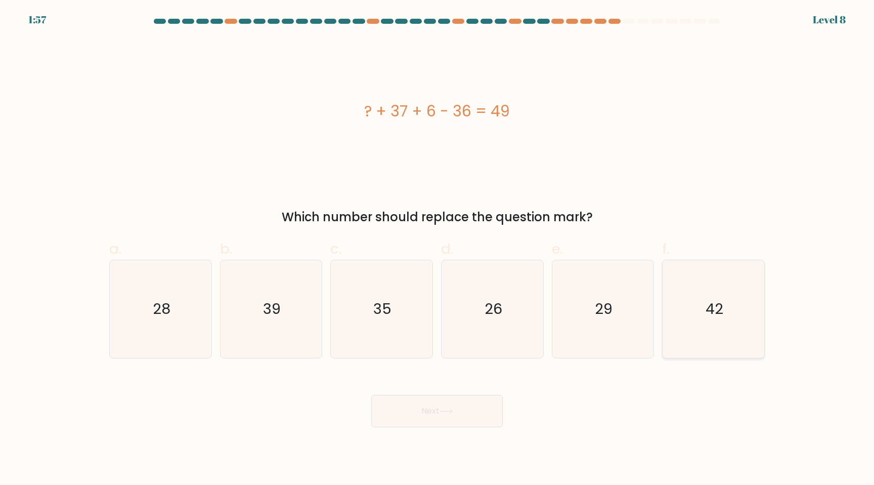
click at [696, 321] on icon "42" at bounding box center [714, 309] width 98 height 98
click at [438, 249] on input "f. 42" at bounding box center [437, 245] width 1 height 7
radio input "true"
click at [453, 406] on button "Next" at bounding box center [437, 411] width 132 height 32
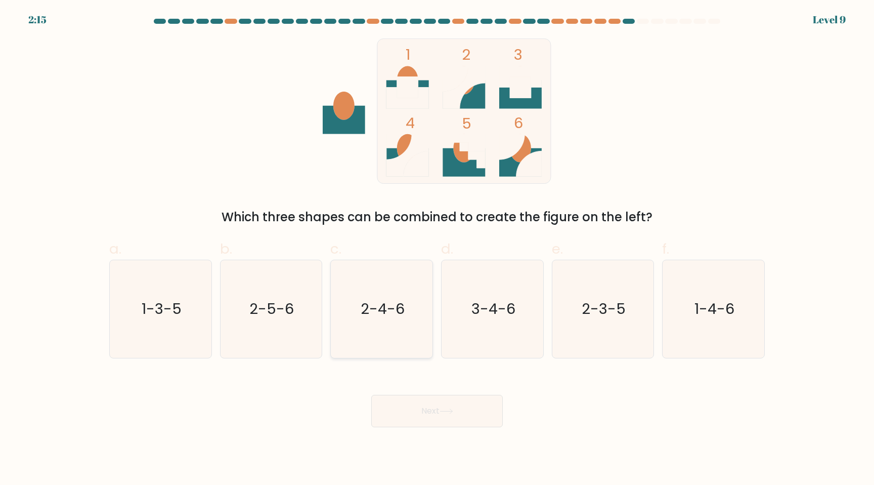
click at [407, 331] on icon "2-4-6" at bounding box center [382, 309] width 98 height 98
click at [437, 249] on input "c. 2-4-6" at bounding box center [437, 245] width 1 height 7
radio input "true"
click at [433, 412] on button "Next" at bounding box center [437, 411] width 132 height 32
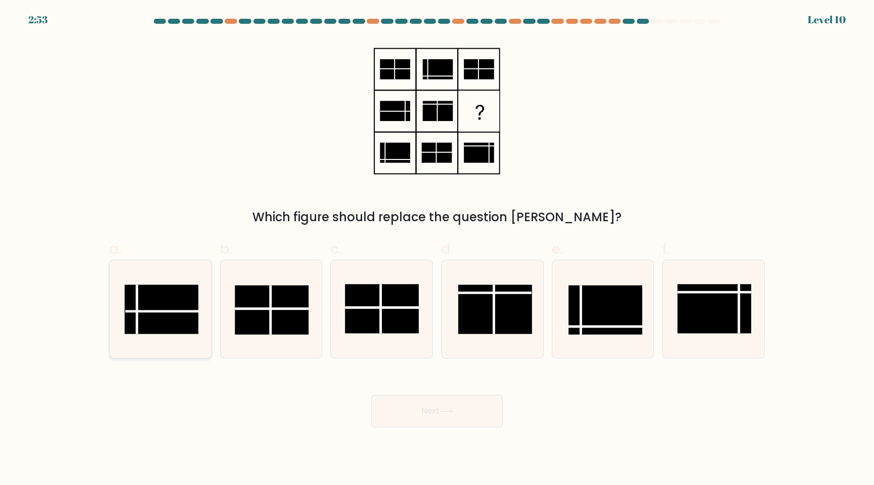
click at [168, 299] on rect at bounding box center [161, 308] width 74 height 49
click at [437, 249] on input "a." at bounding box center [437, 245] width 1 height 7
radio input "true"
click at [417, 407] on button "Next" at bounding box center [437, 411] width 132 height 32
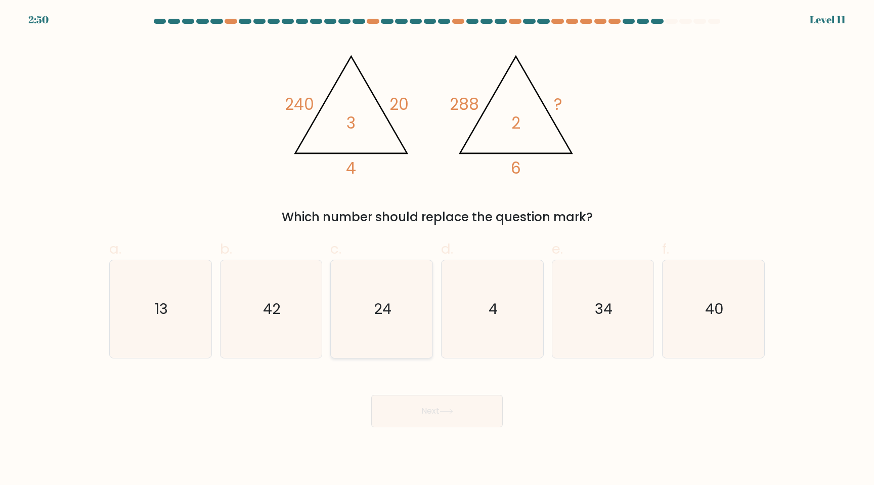
click at [406, 316] on icon "24" at bounding box center [382, 309] width 98 height 98
click at [437, 249] on input "c. 24" at bounding box center [437, 245] width 1 height 7
radio input "true"
click at [448, 414] on button "Next" at bounding box center [437, 411] width 132 height 32
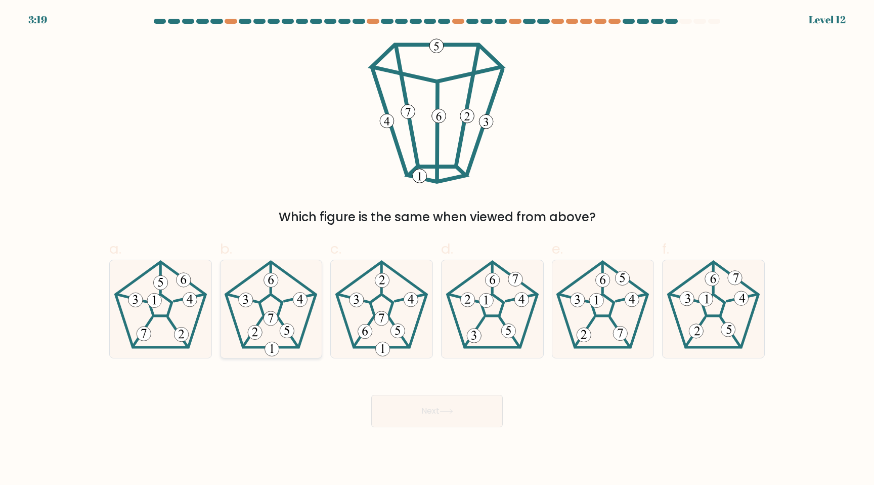
click at [278, 306] on icon at bounding box center [271, 309] width 98 height 98
click at [437, 249] on input "b." at bounding box center [437, 245] width 1 height 7
radio input "true"
click at [417, 410] on button "Next" at bounding box center [437, 411] width 132 height 32
click at [444, 408] on icon at bounding box center [447, 411] width 14 height 6
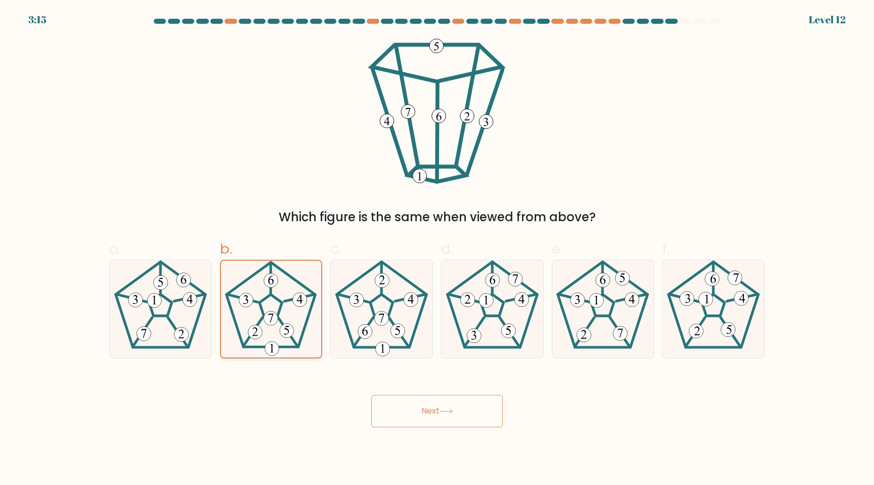
click at [297, 318] on icon at bounding box center [271, 309] width 97 height 97
click at [437, 249] on input "b." at bounding box center [437, 245] width 1 height 7
click at [425, 416] on button "Next" at bounding box center [437, 411] width 132 height 32
click at [576, 390] on div "Next" at bounding box center [437, 398] width 668 height 57
click at [352, 296] on 432 at bounding box center [357, 299] width 14 height 14
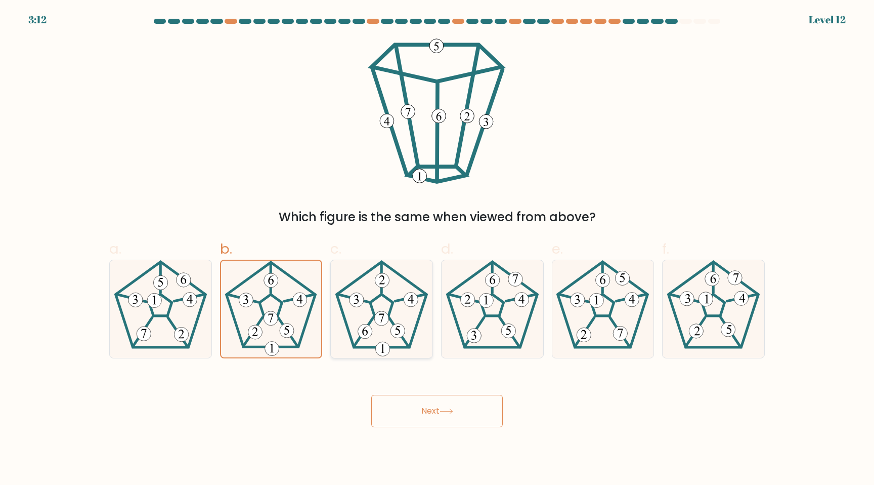
click at [437, 249] on input "c." at bounding box center [437, 245] width 1 height 7
radio input "true"
click at [284, 308] on icon at bounding box center [271, 309] width 98 height 98
click at [437, 249] on input "b." at bounding box center [437, 245] width 1 height 7
radio input "true"
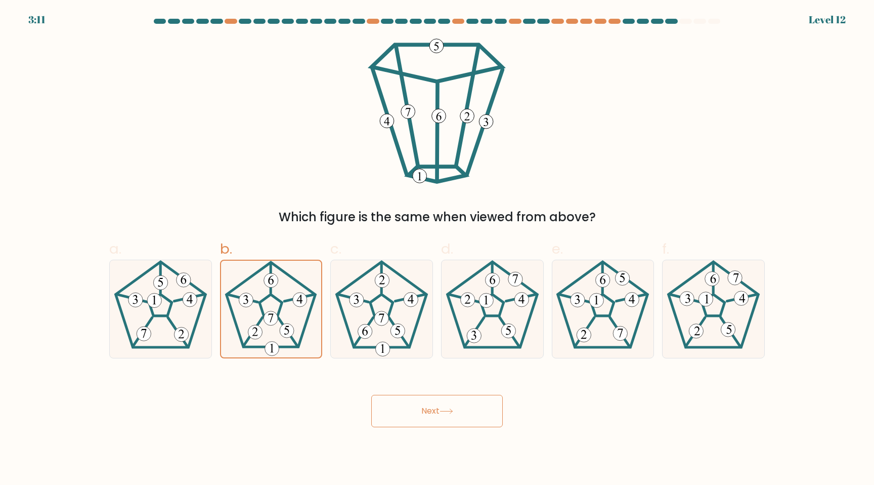
click at [408, 406] on button "Next" at bounding box center [437, 411] width 132 height 32
click at [325, 178] on div "Which figure is the same when viewed from above?" at bounding box center [437, 132] width 668 height 188
click at [298, 296] on 193 at bounding box center [300, 299] width 14 height 14
click at [437, 249] on input "b." at bounding box center [437, 245] width 1 height 7
click at [409, 306] on 435 at bounding box center [411, 299] width 14 height 14
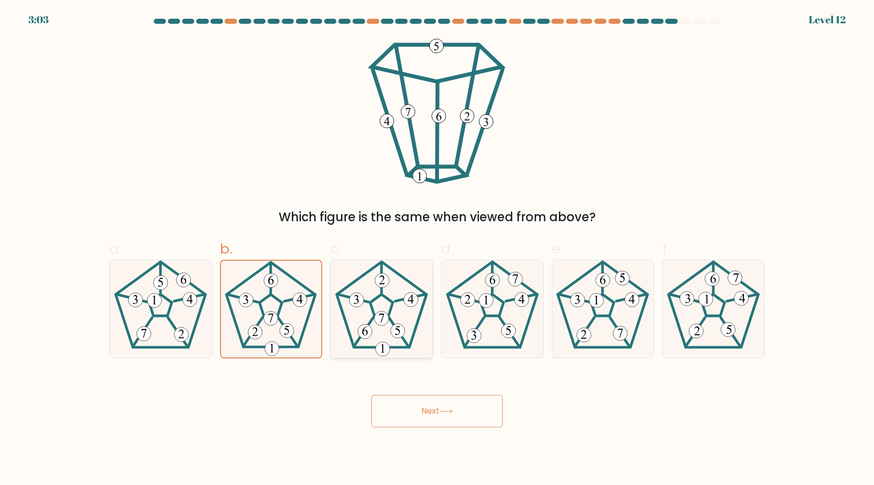
click at [437, 249] on input "c." at bounding box center [437, 245] width 1 height 7
radio input "true"
click at [273, 307] on icon at bounding box center [271, 309] width 98 height 98
click at [437, 249] on input "b." at bounding box center [437, 245] width 1 height 7
radio input "true"
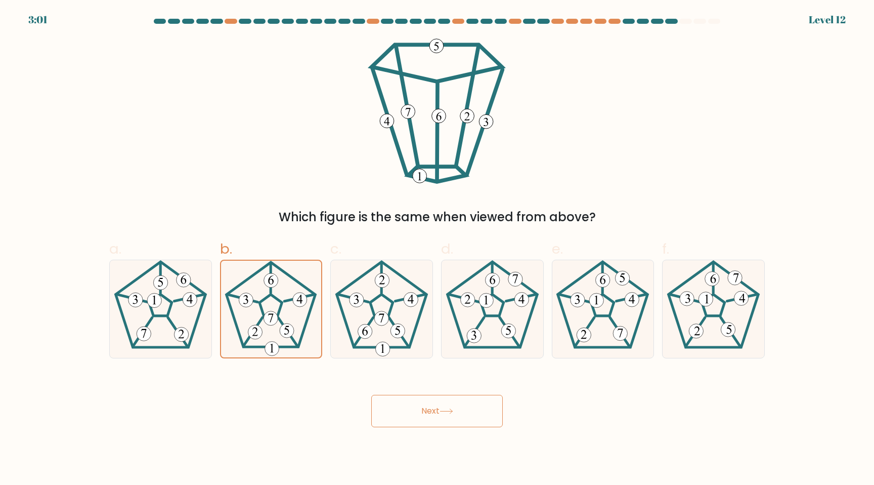
click at [457, 397] on button "Next" at bounding box center [437, 411] width 132 height 32
click at [453, 408] on icon at bounding box center [447, 411] width 14 height 6
click at [371, 395] on button "Next" at bounding box center [437, 411] width 132 height 32
click at [242, 321] on icon at bounding box center [271, 309] width 98 height 98
click at [437, 249] on input "b." at bounding box center [437, 245] width 1 height 7
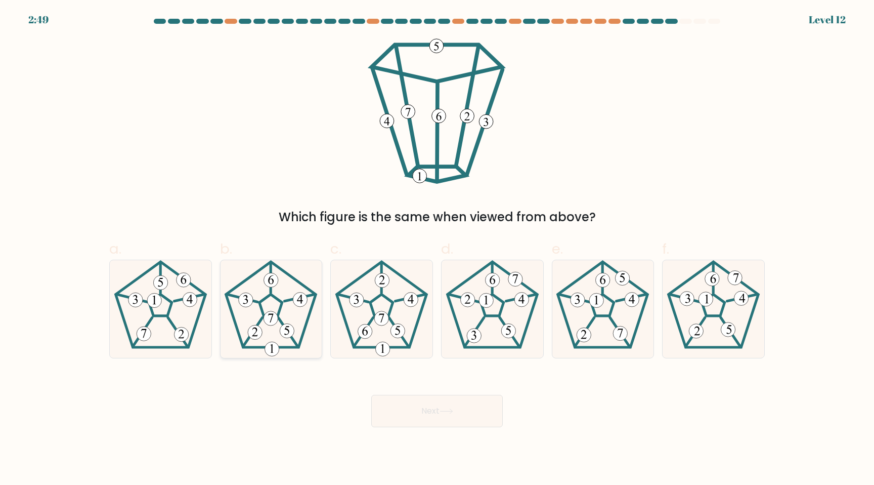
radio input "true"
click at [424, 416] on button "Next" at bounding box center [437, 411] width 132 height 32
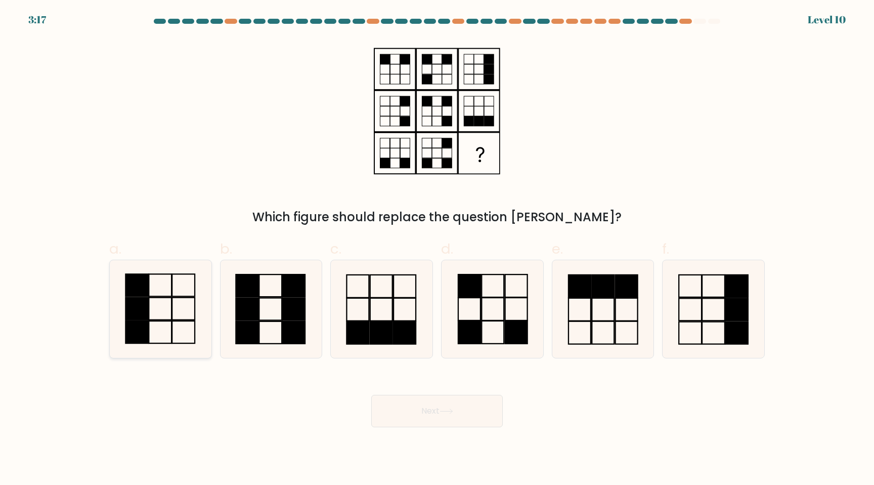
click at [180, 301] on icon at bounding box center [161, 309] width 98 height 98
click at [437, 249] on input "a." at bounding box center [437, 245] width 1 height 7
radio input "true"
click at [416, 411] on button "Next" at bounding box center [437, 411] width 132 height 32
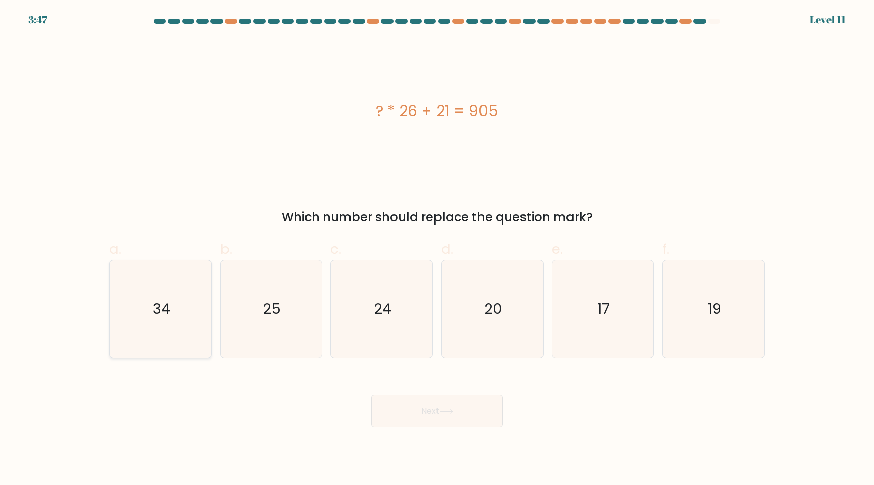
click at [190, 331] on icon "34" at bounding box center [161, 309] width 98 height 98
click at [437, 249] on input "a. 34" at bounding box center [437, 245] width 1 height 7
radio input "true"
click at [419, 410] on button "Next" at bounding box center [437, 411] width 132 height 32
